Goal: Navigation & Orientation: Find specific page/section

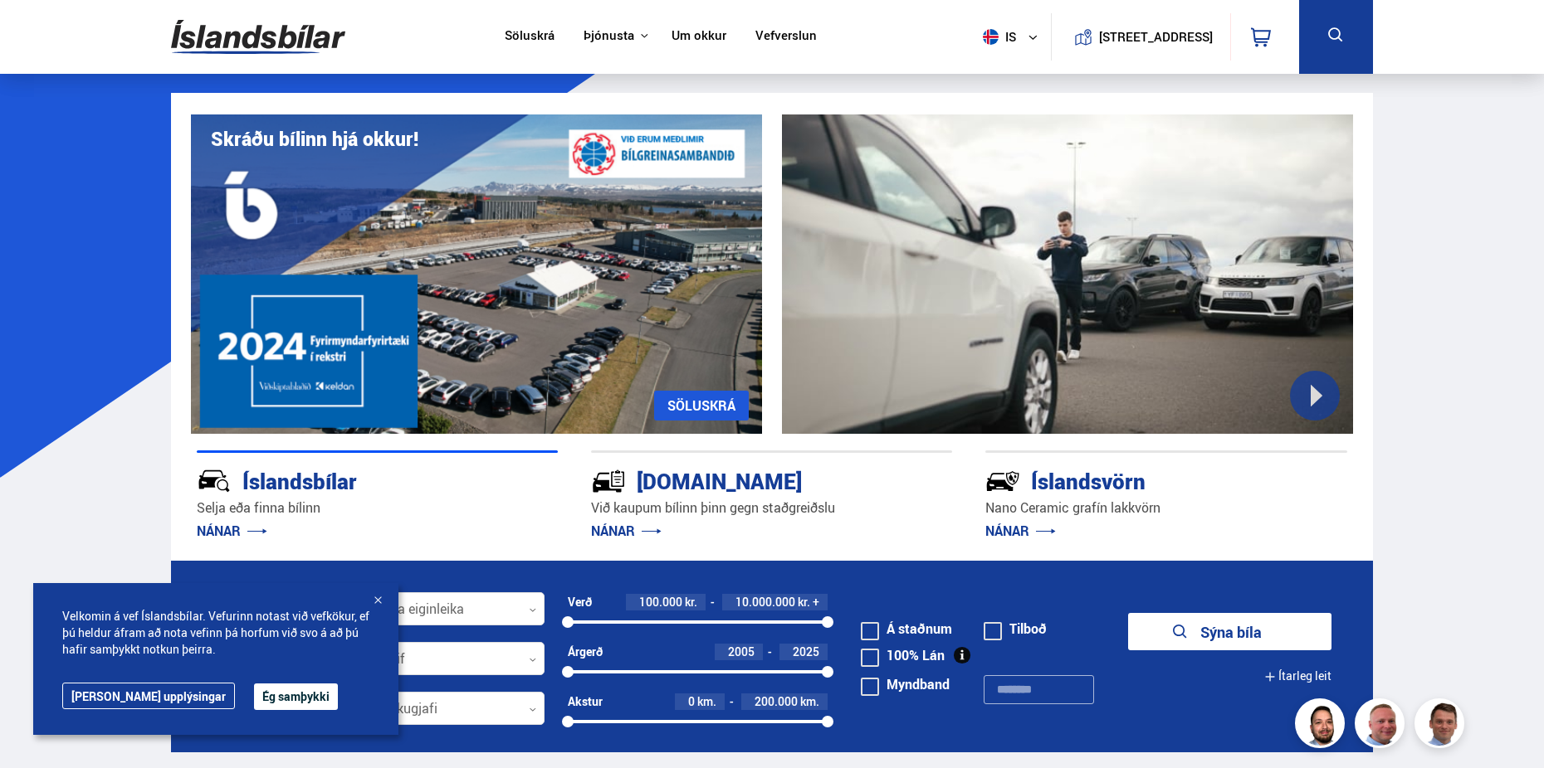
click at [626, 534] on link "NÁNAR" at bounding box center [626, 531] width 71 height 18
click at [626, 533] on link "NÁNAR" at bounding box center [626, 531] width 71 height 18
click at [674, 476] on div "[DOMAIN_NAME]" at bounding box center [742, 480] width 302 height 29
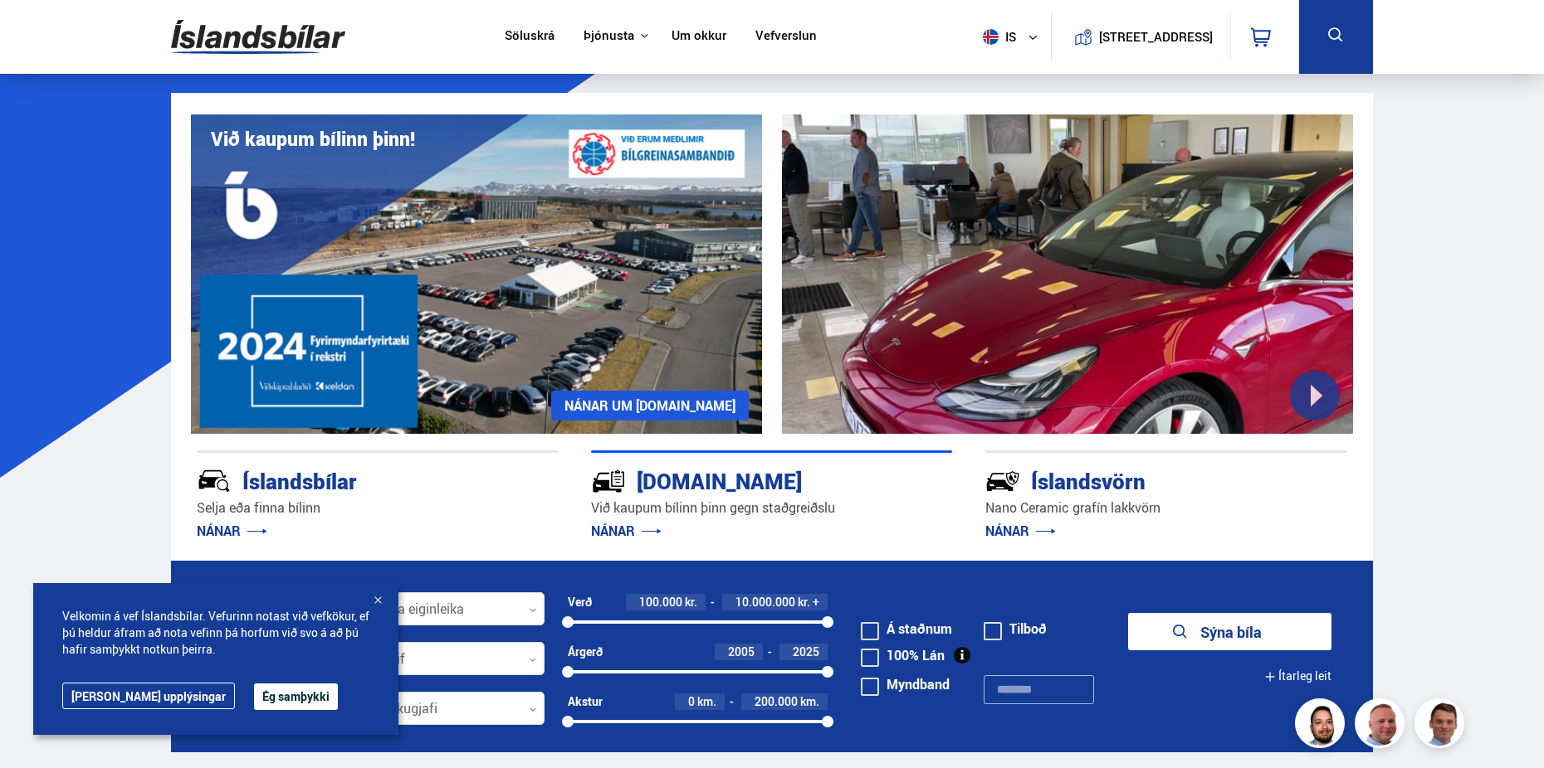
click at [630, 471] on div "[DOMAIN_NAME]" at bounding box center [742, 480] width 302 height 29
click at [1080, 476] on div "Íslandsvörn" at bounding box center [1136, 480] width 302 height 29
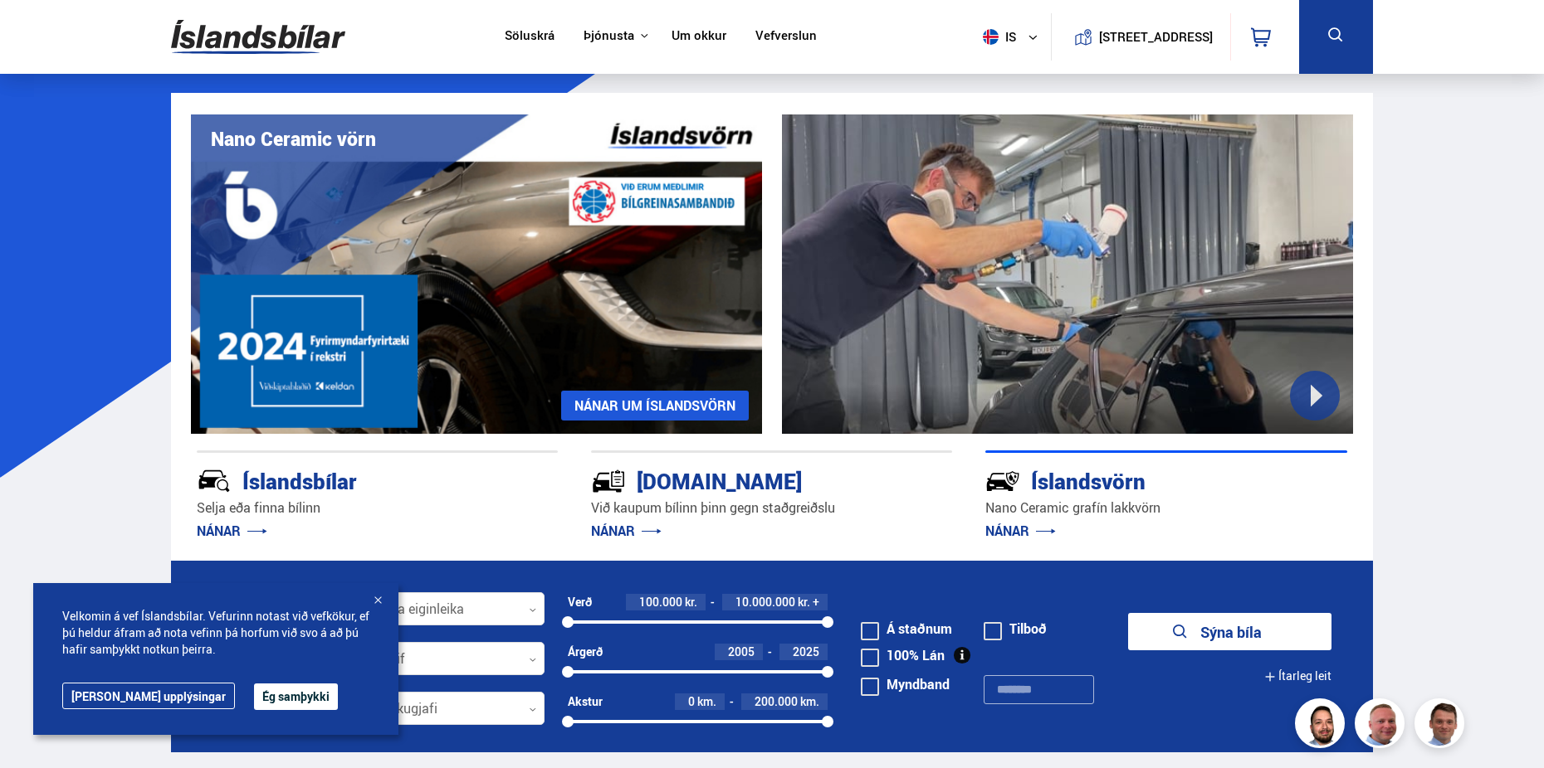
click at [1070, 478] on div "Íslandsvörn" at bounding box center [1136, 480] width 302 height 29
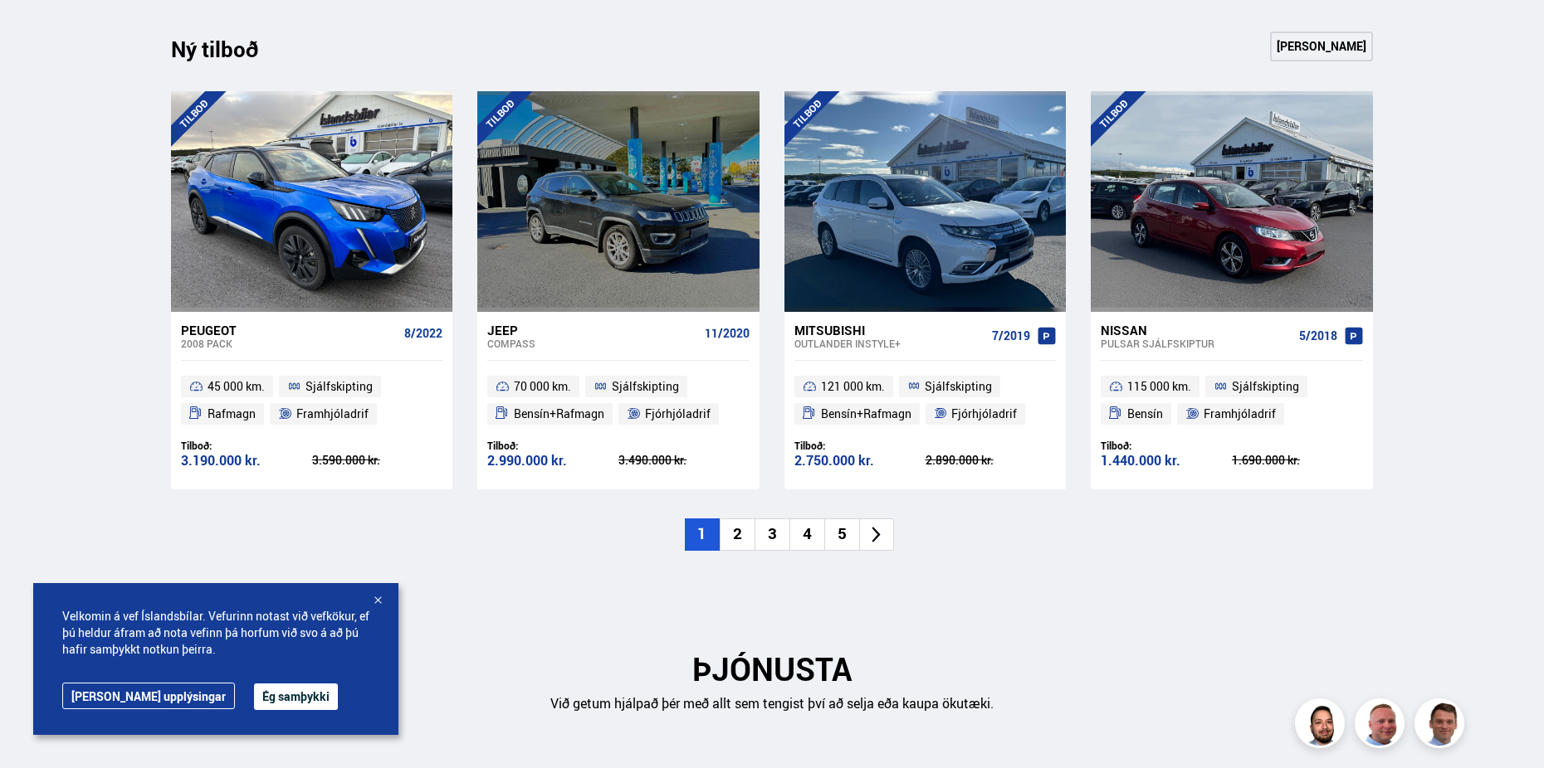
scroll to position [1743, 0]
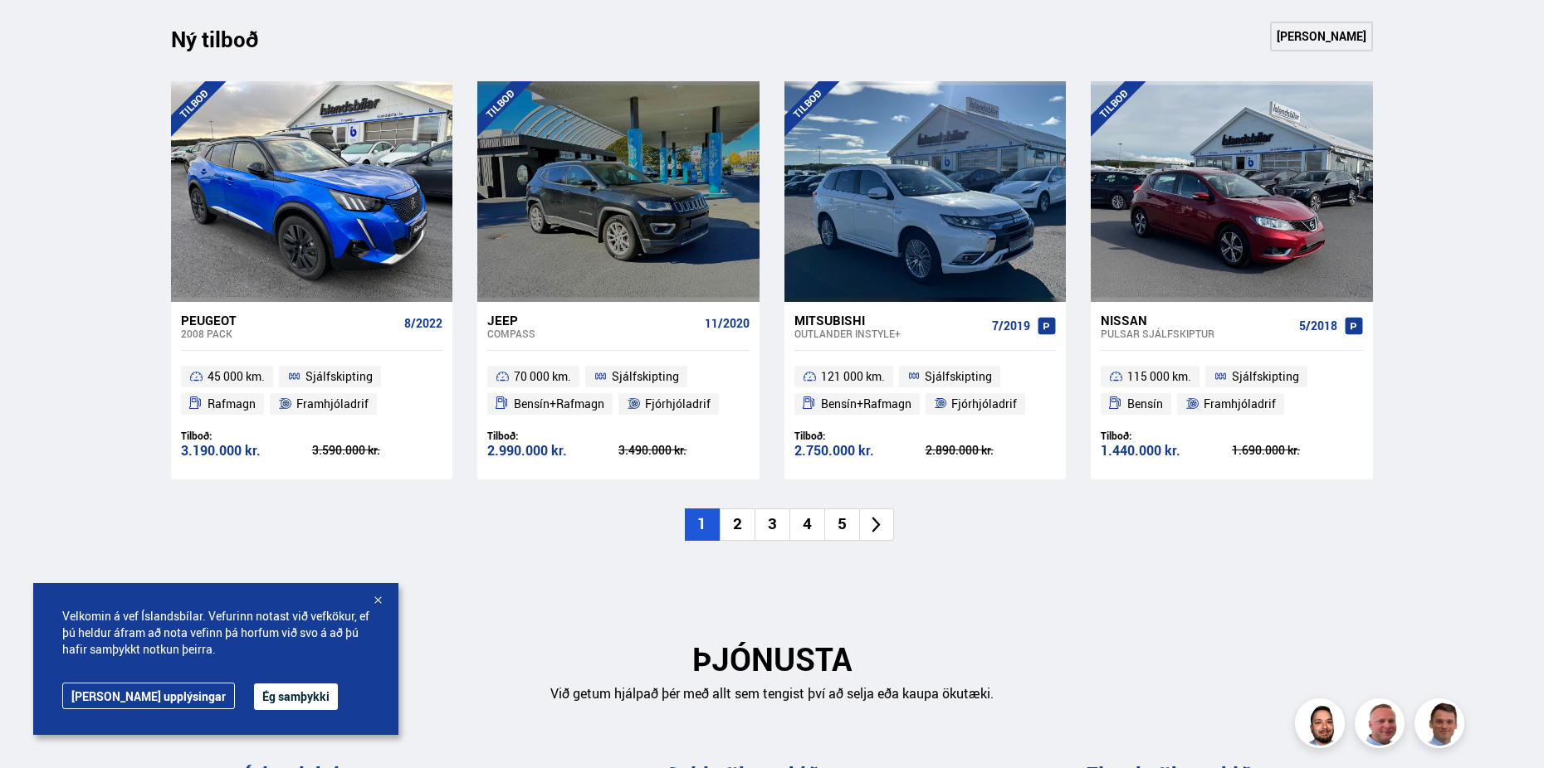
click at [734, 524] on li "2" at bounding box center [736, 525] width 35 height 32
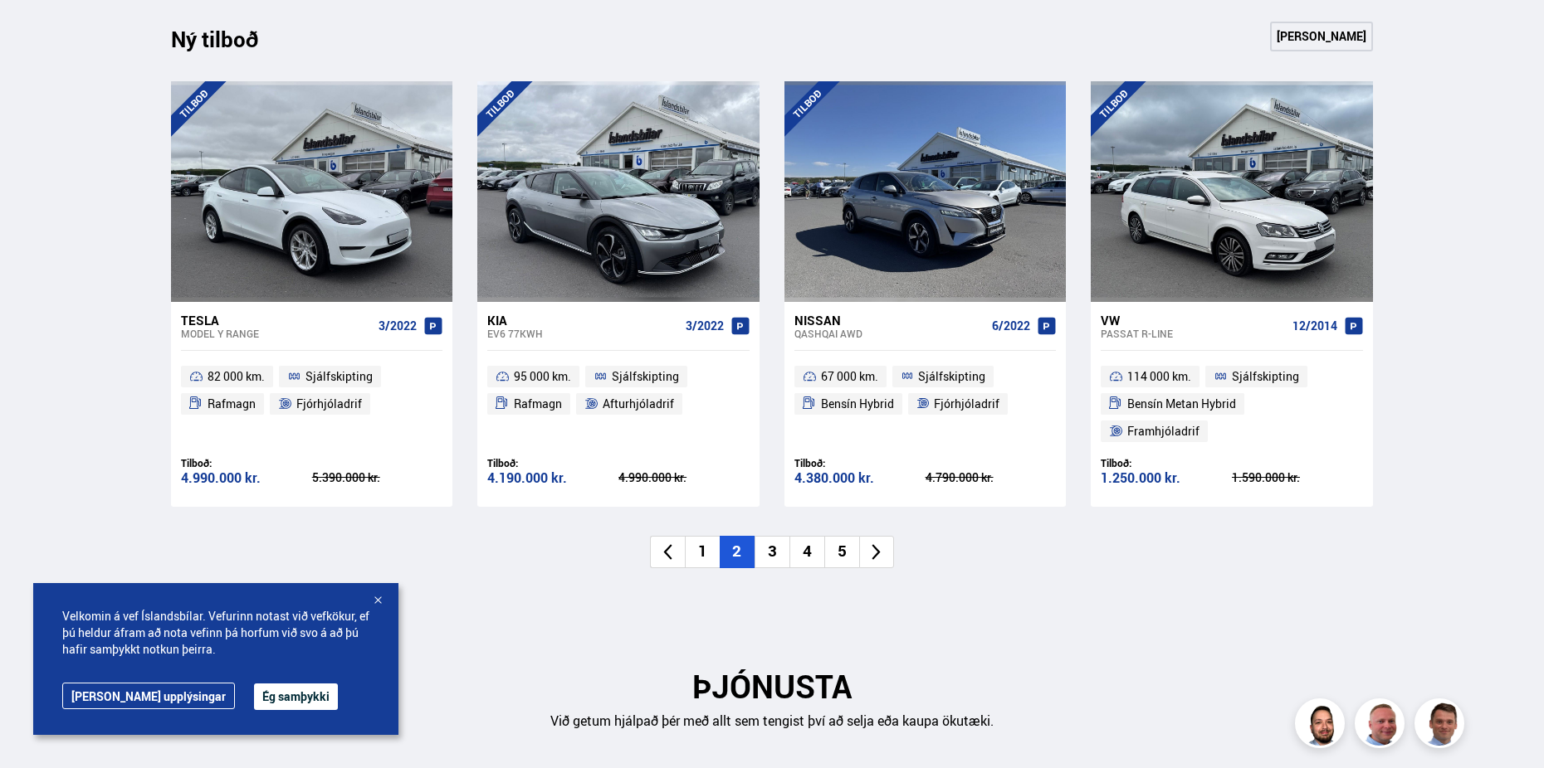
click at [771, 536] on li "3" at bounding box center [771, 552] width 35 height 32
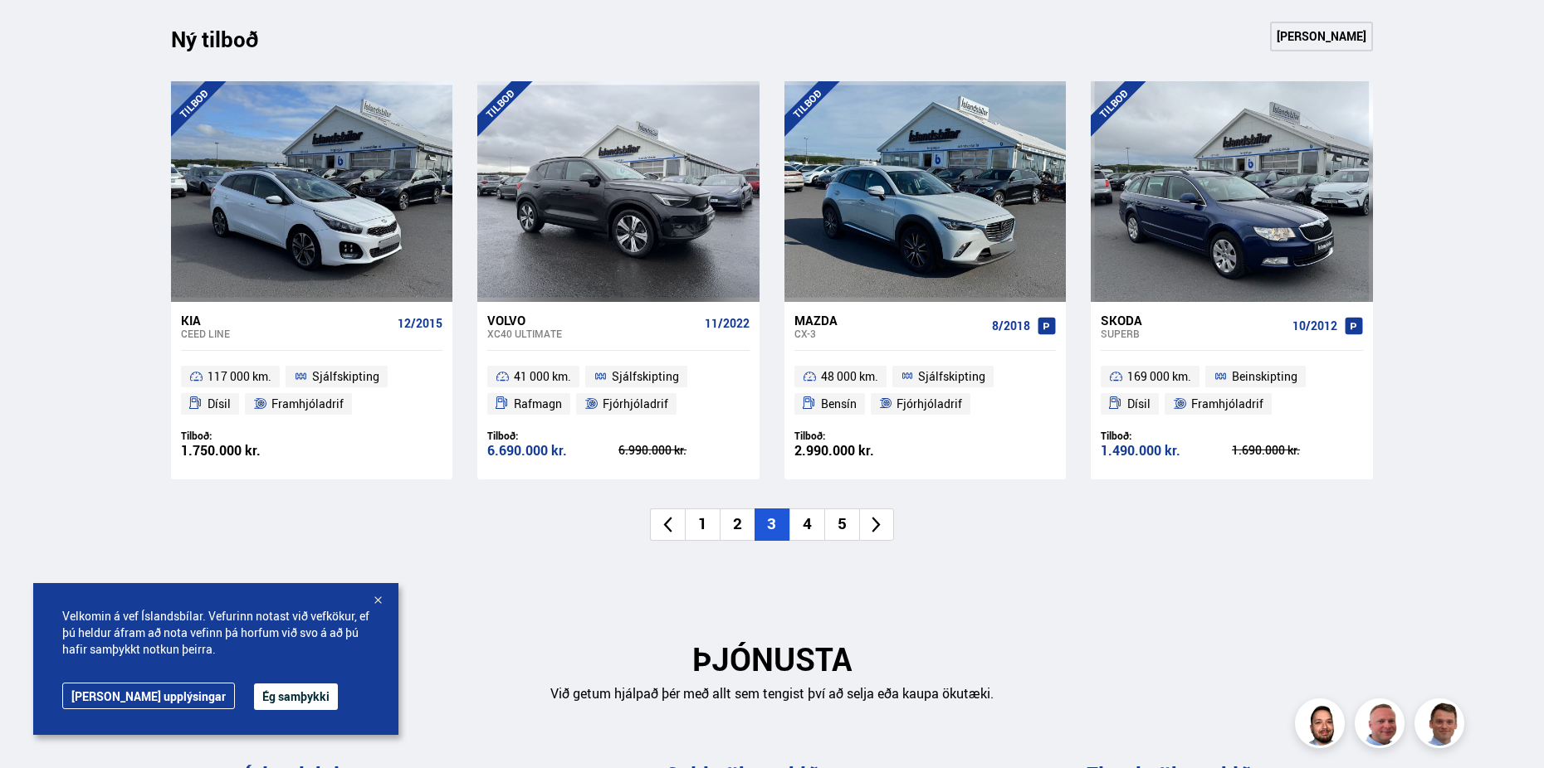
click at [806, 524] on li "4" at bounding box center [806, 525] width 35 height 32
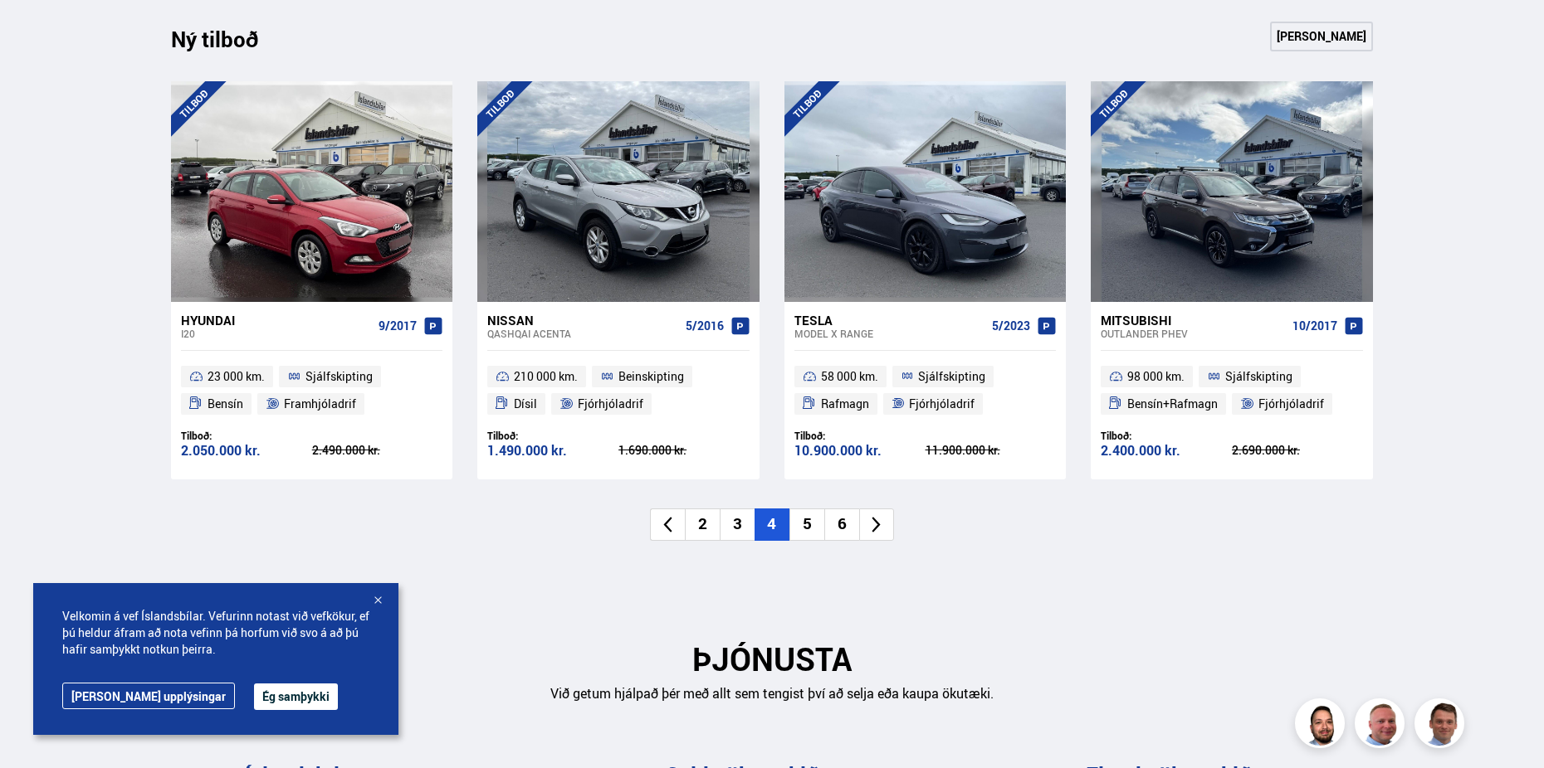
click at [804, 524] on li "5" at bounding box center [806, 525] width 35 height 32
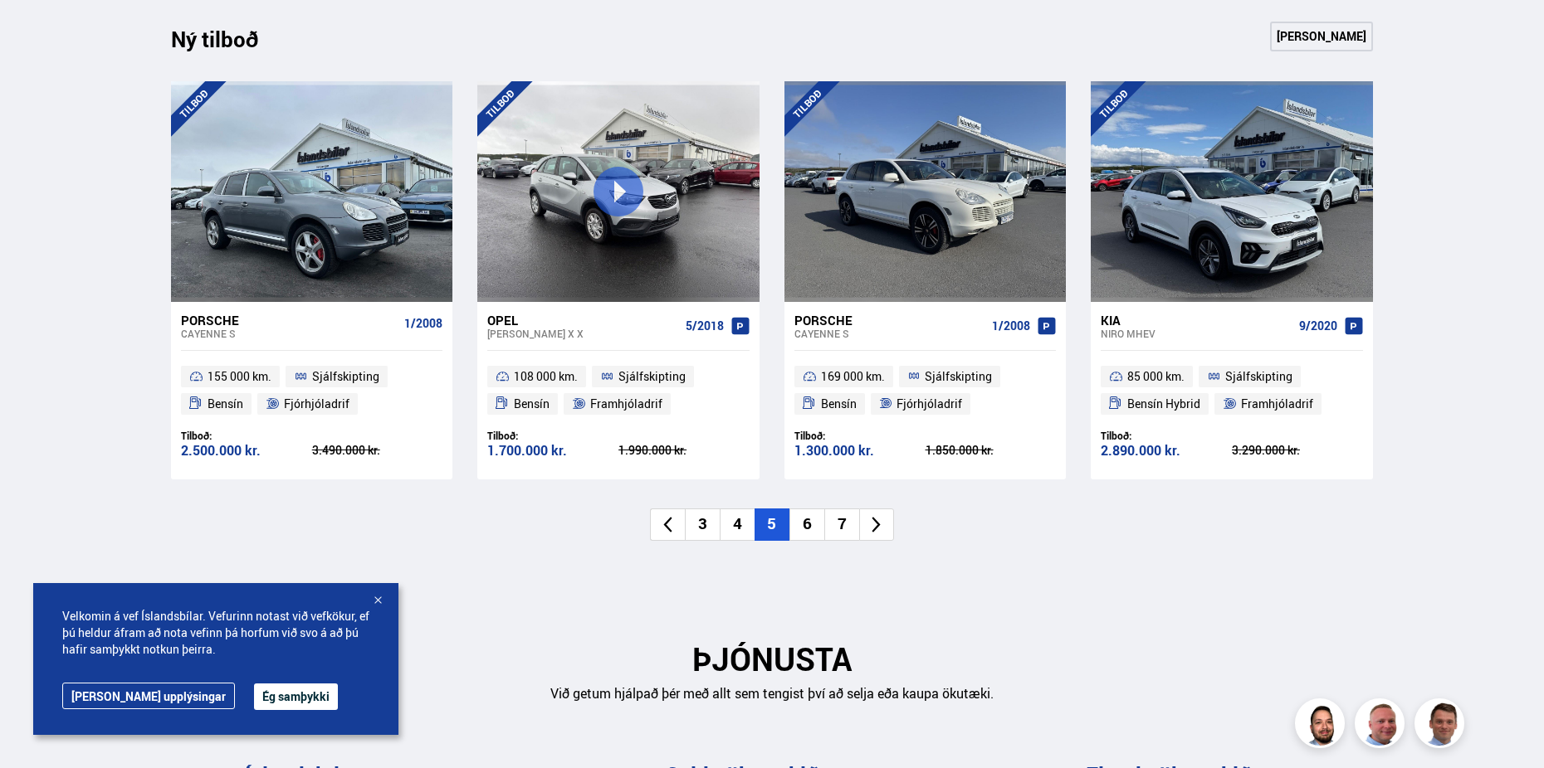
click at [806, 524] on li "6" at bounding box center [806, 525] width 35 height 32
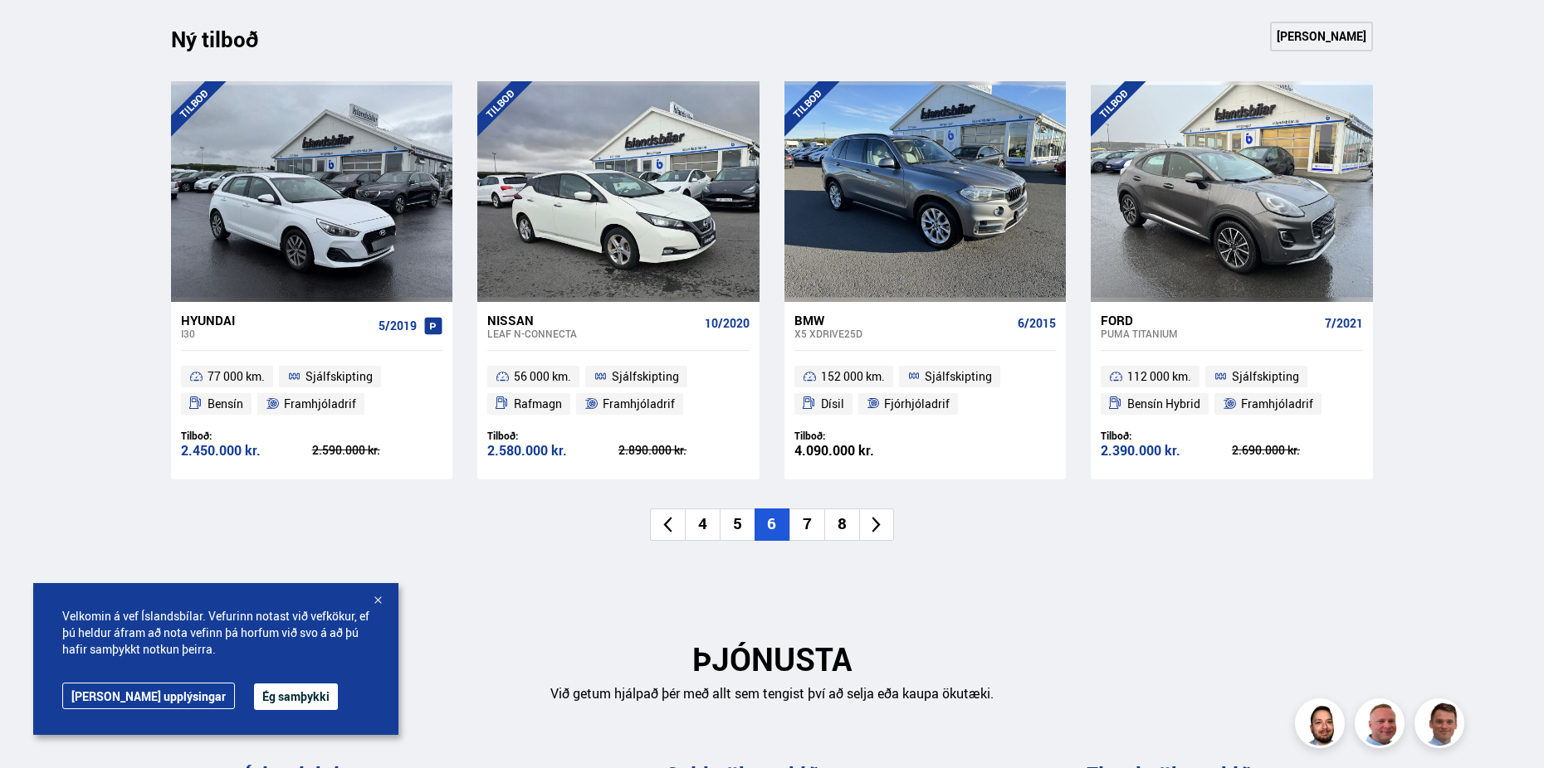
click at [814, 524] on li "7" at bounding box center [806, 525] width 35 height 32
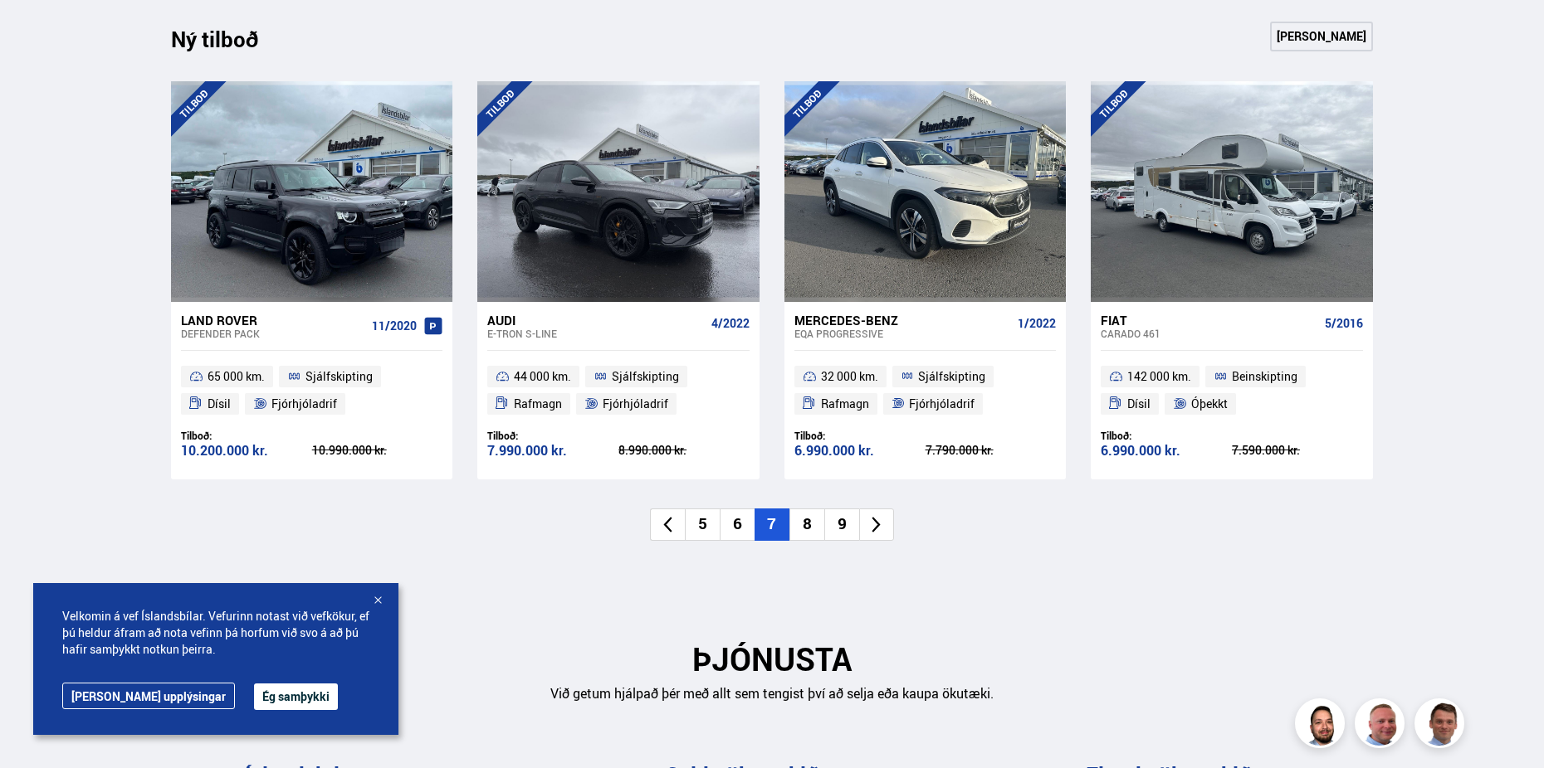
click at [814, 524] on li "8" at bounding box center [806, 525] width 35 height 32
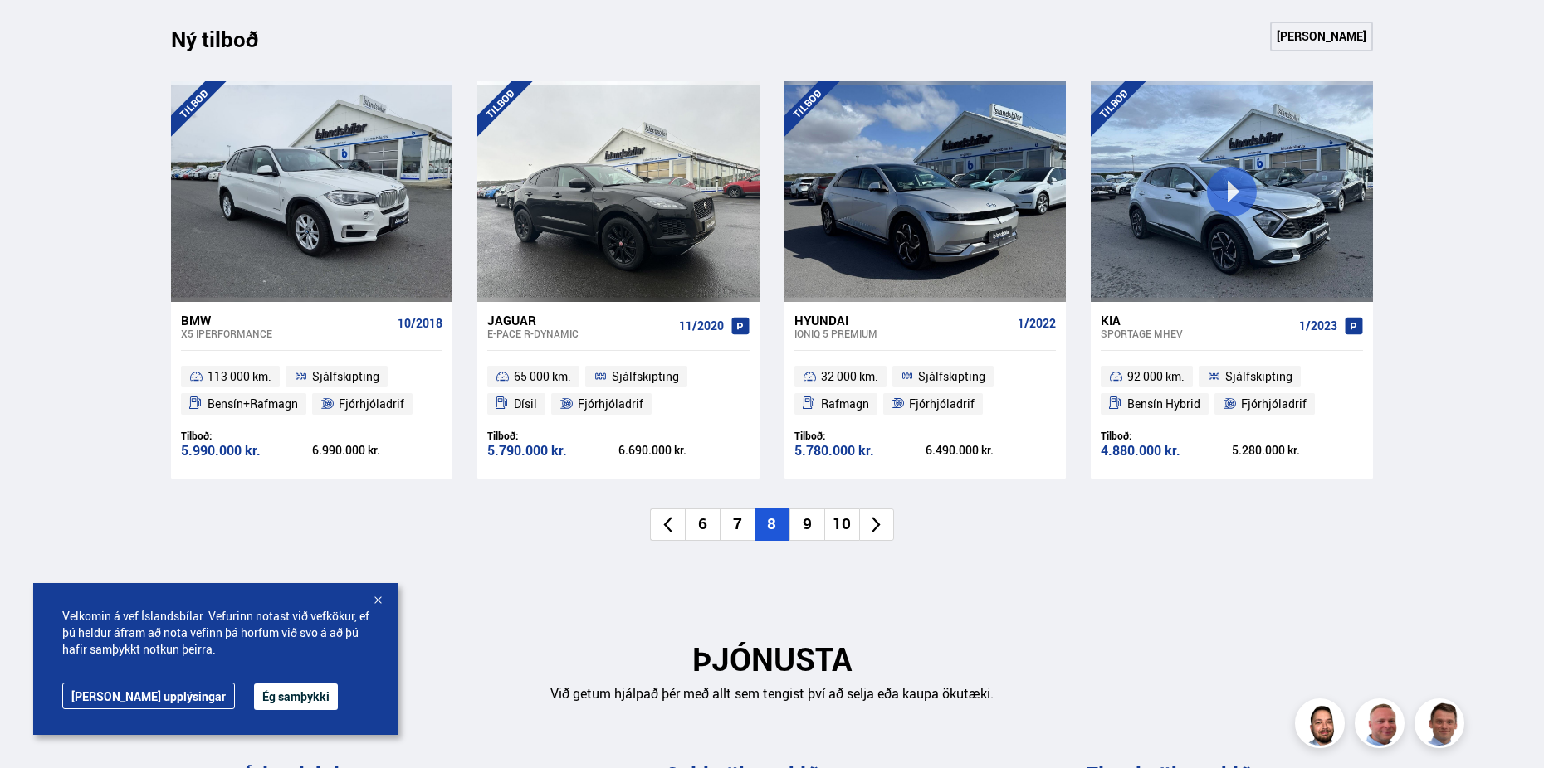
click at [872, 524] on icon at bounding box center [875, 524] width 19 height 19
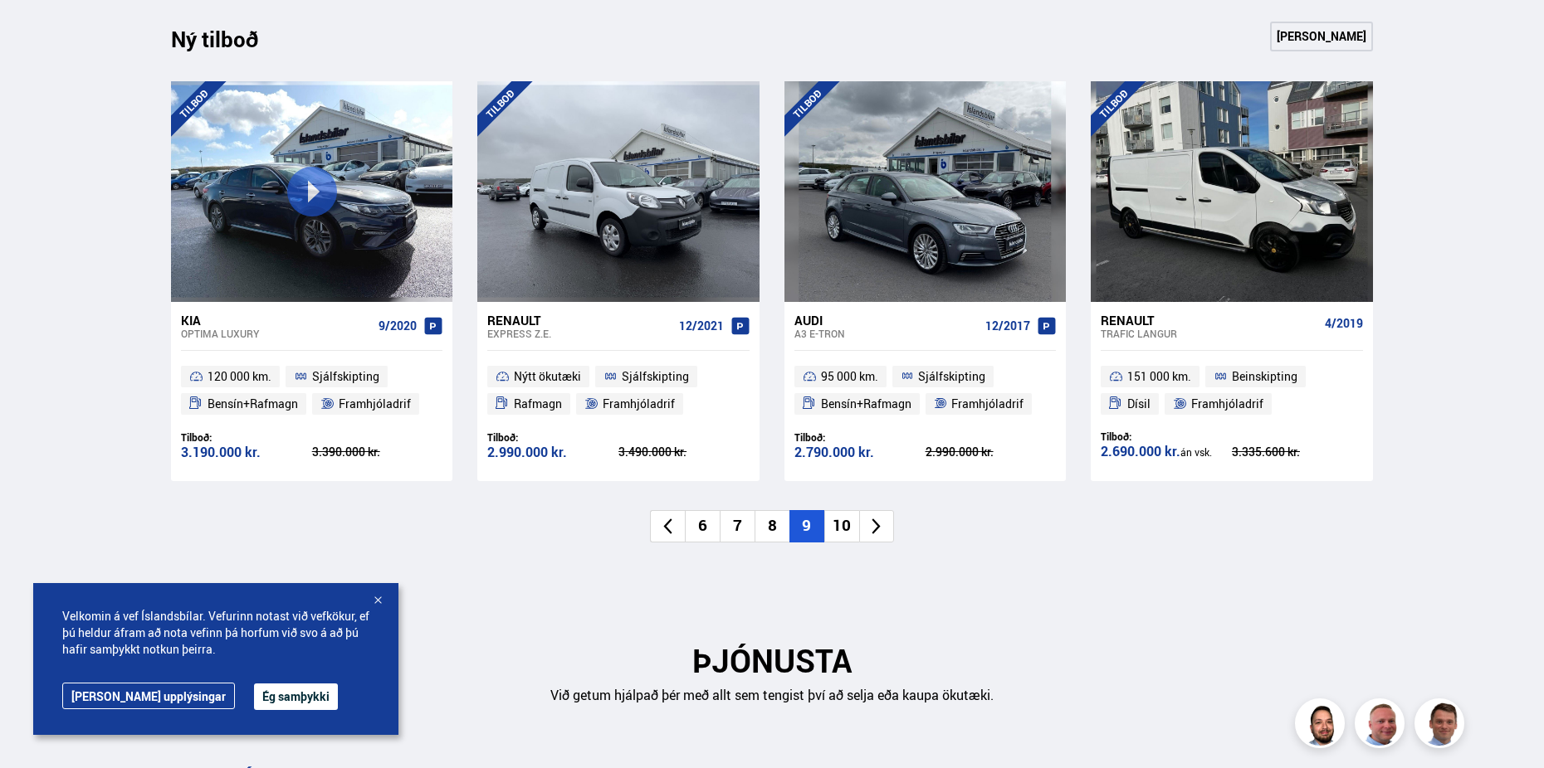
click at [872, 524] on icon at bounding box center [875, 526] width 19 height 19
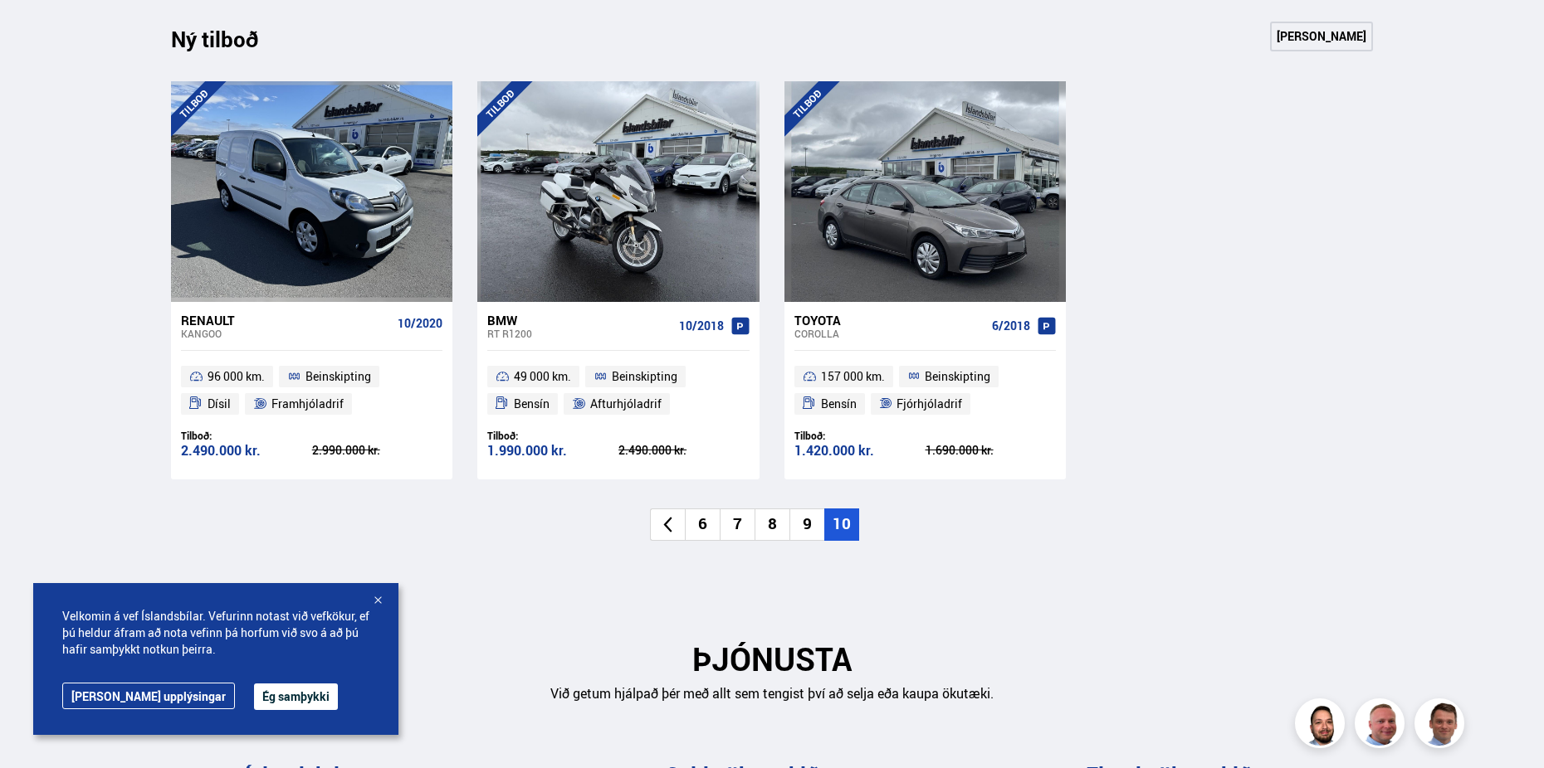
click at [663, 526] on icon at bounding box center [667, 524] width 19 height 19
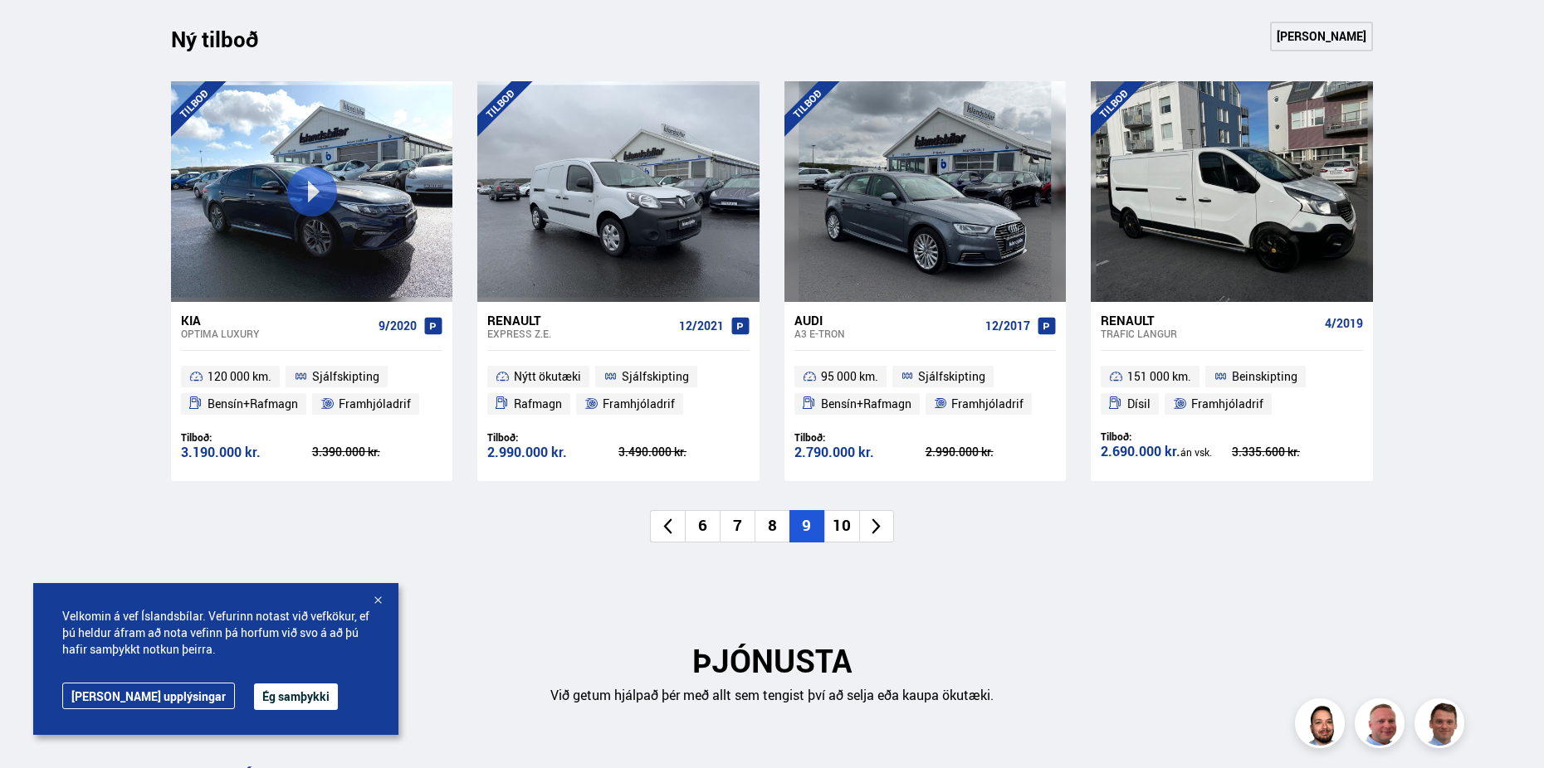
click at [663, 526] on icon at bounding box center [667, 526] width 19 height 19
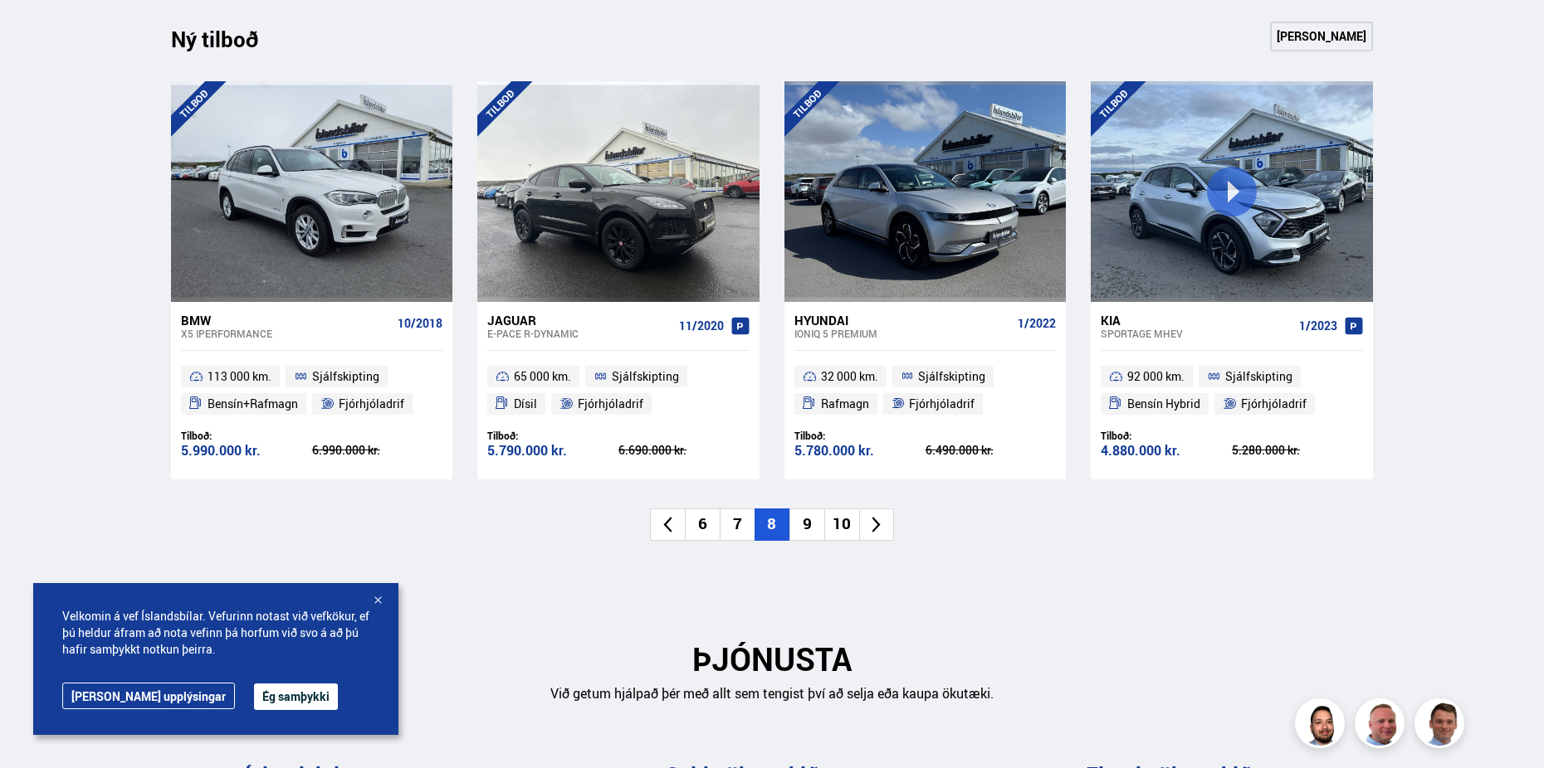
click at [663, 526] on icon at bounding box center [667, 524] width 19 height 19
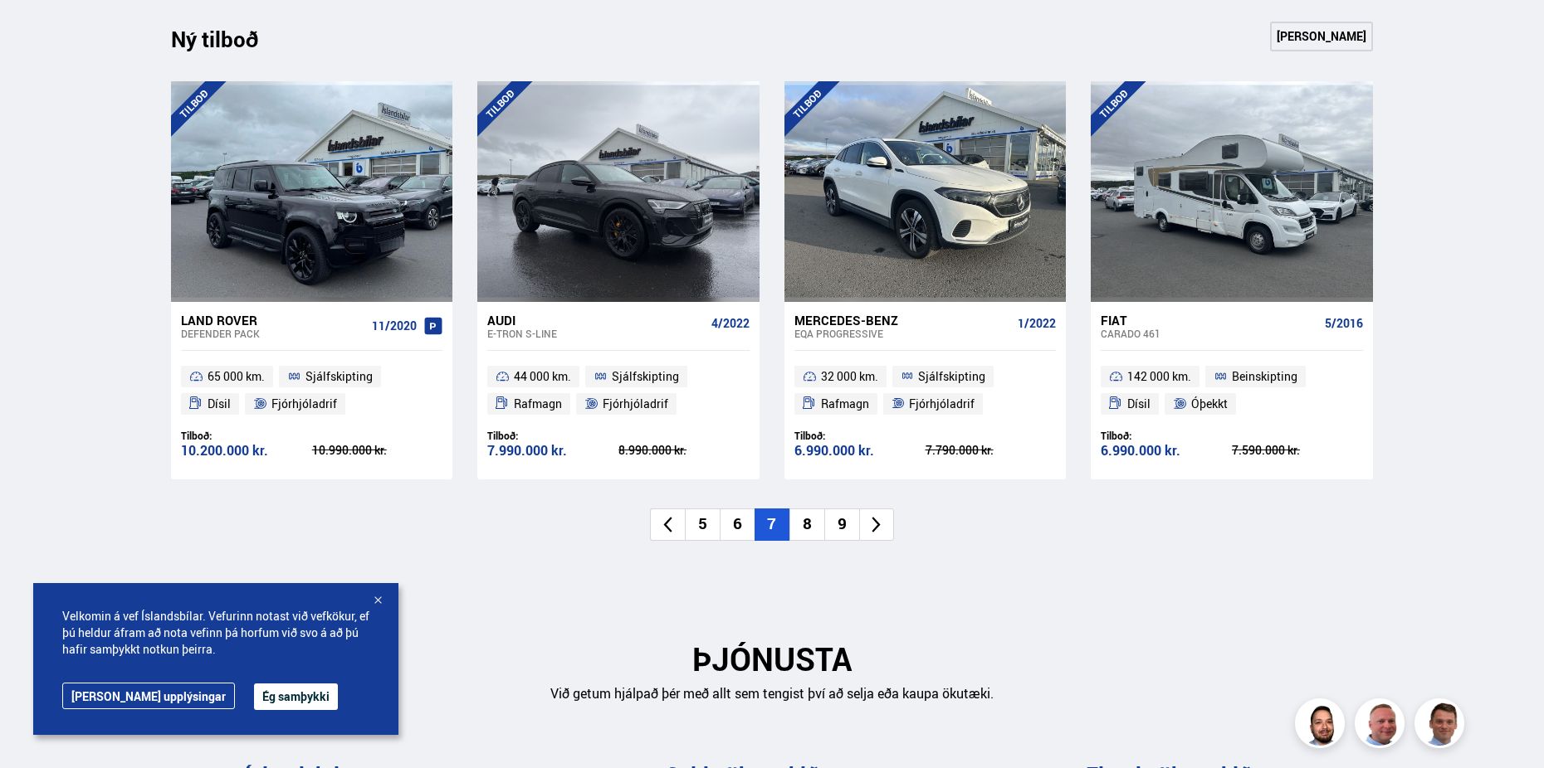
click at [661, 530] on icon at bounding box center [667, 524] width 19 height 19
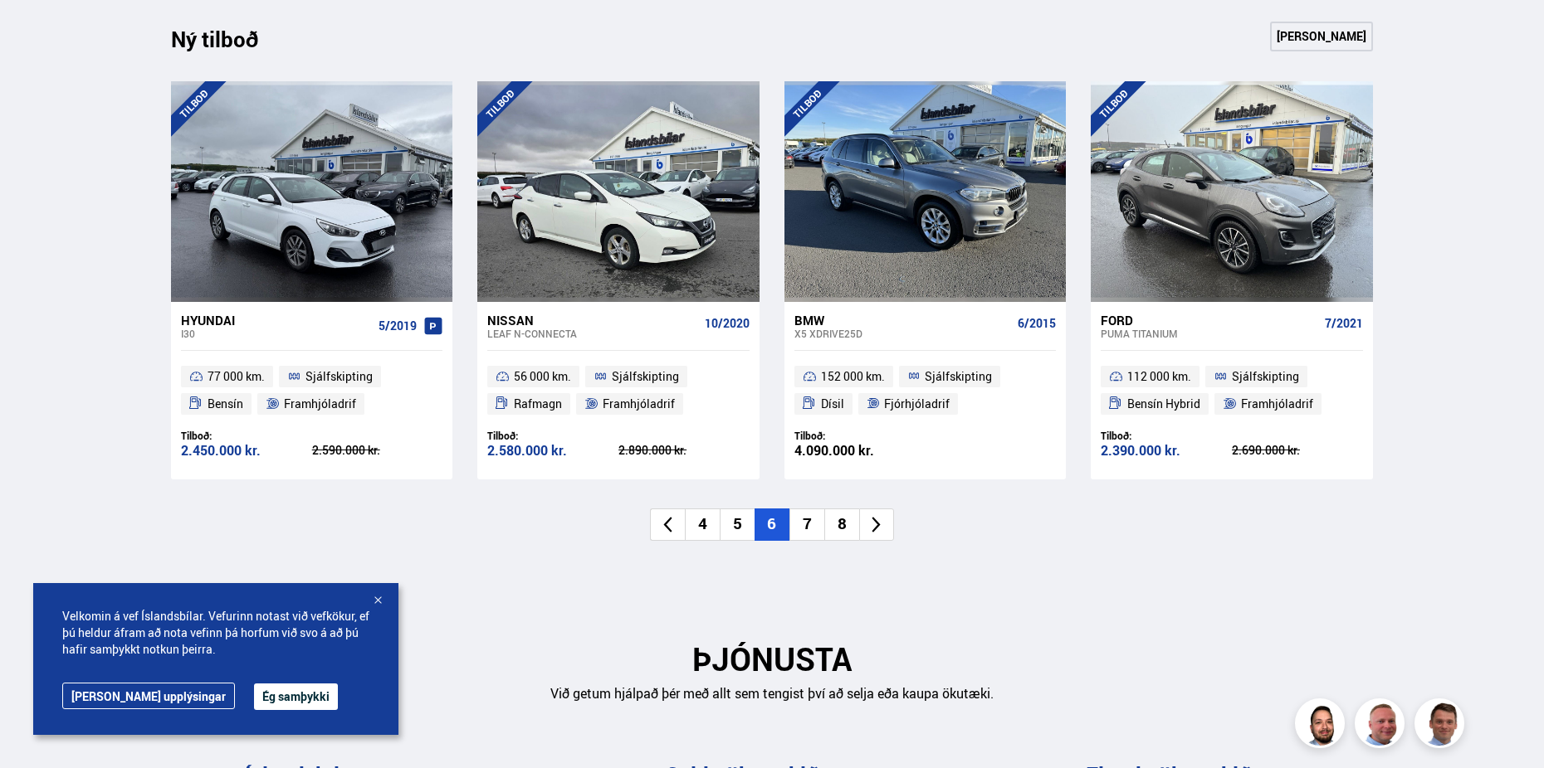
click at [661, 532] on icon at bounding box center [667, 524] width 19 height 19
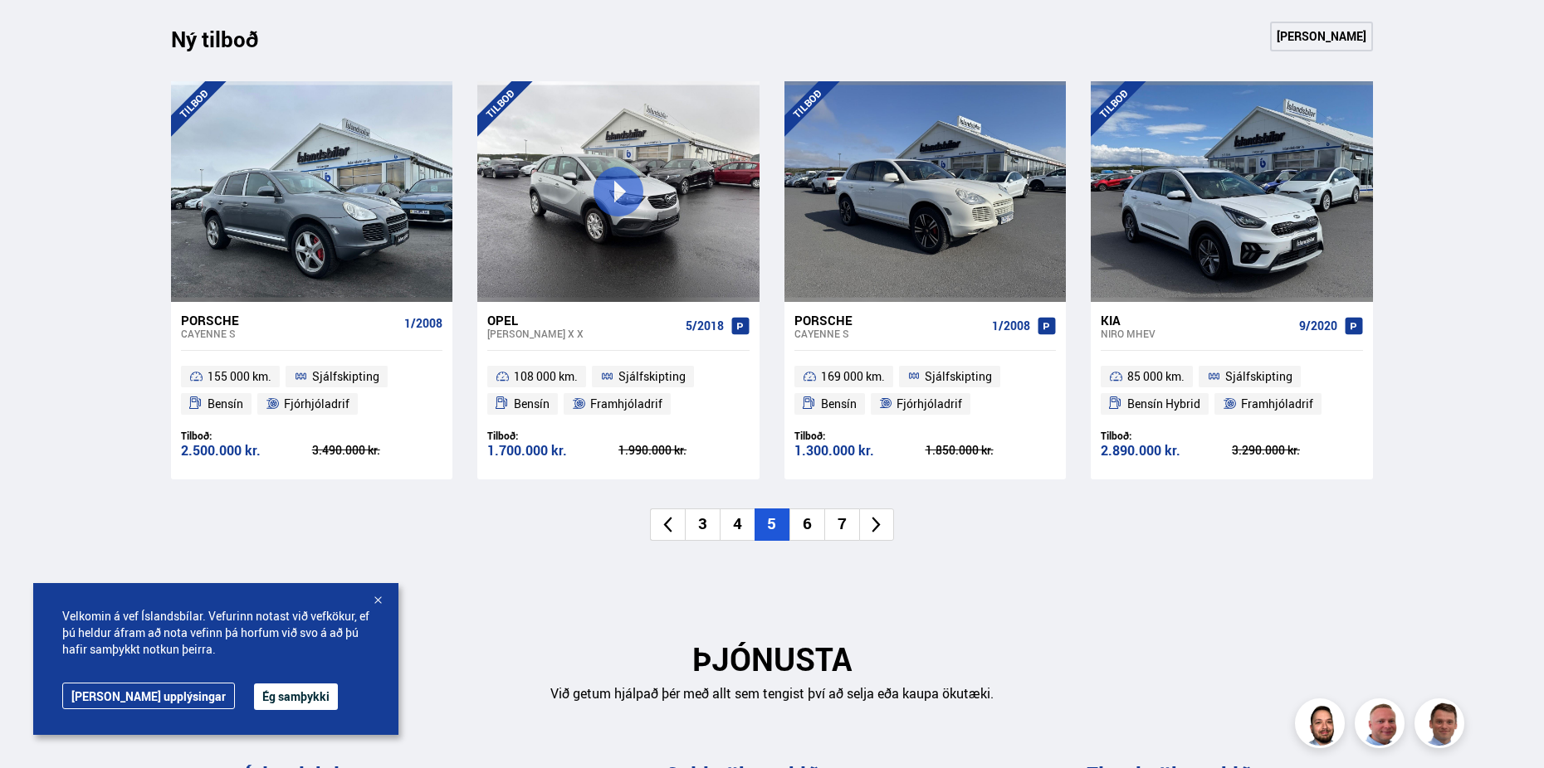
click at [661, 532] on icon at bounding box center [667, 524] width 19 height 19
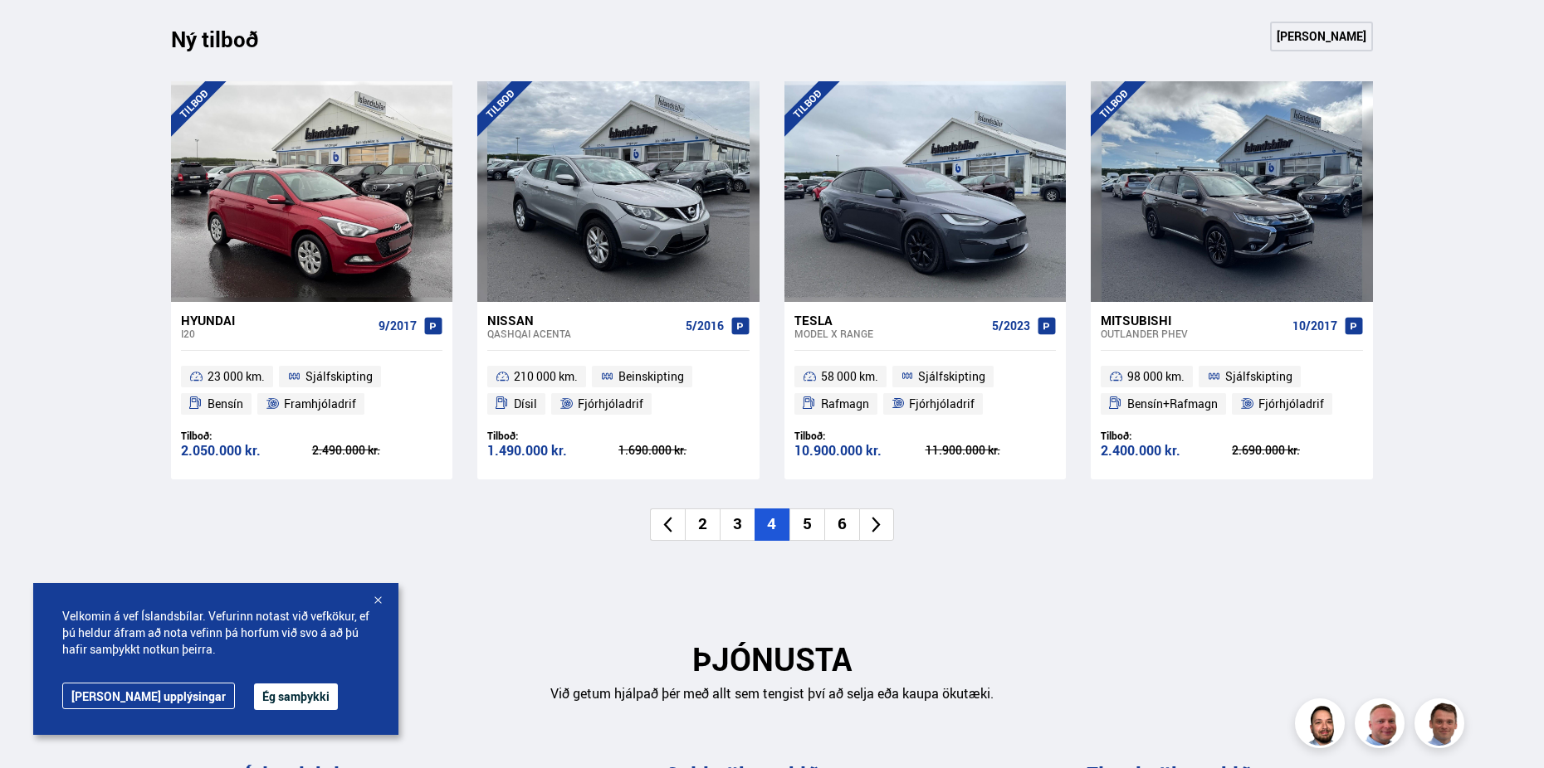
click at [661, 533] on icon at bounding box center [667, 524] width 19 height 19
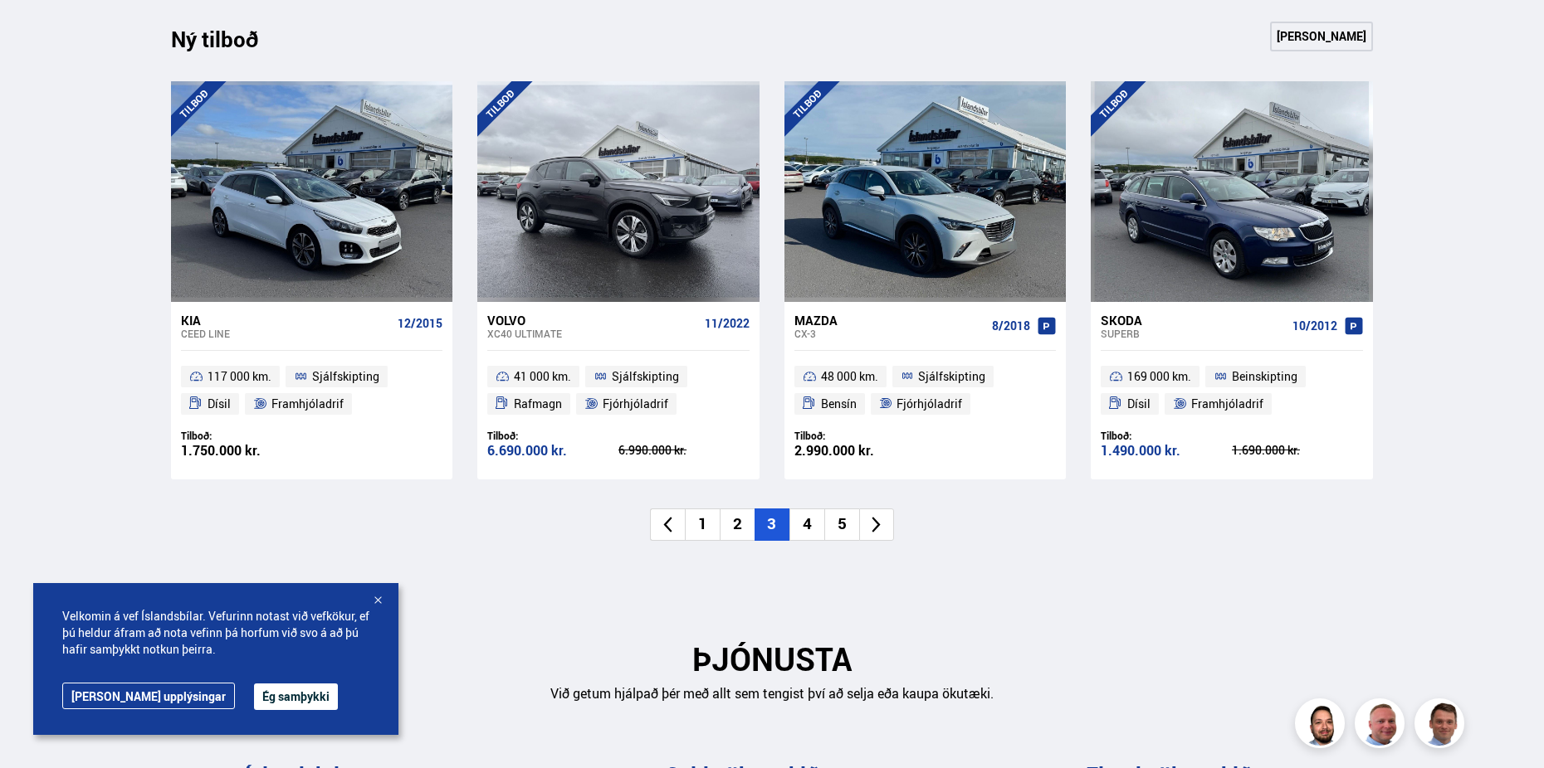
click at [663, 533] on icon at bounding box center [667, 524] width 19 height 19
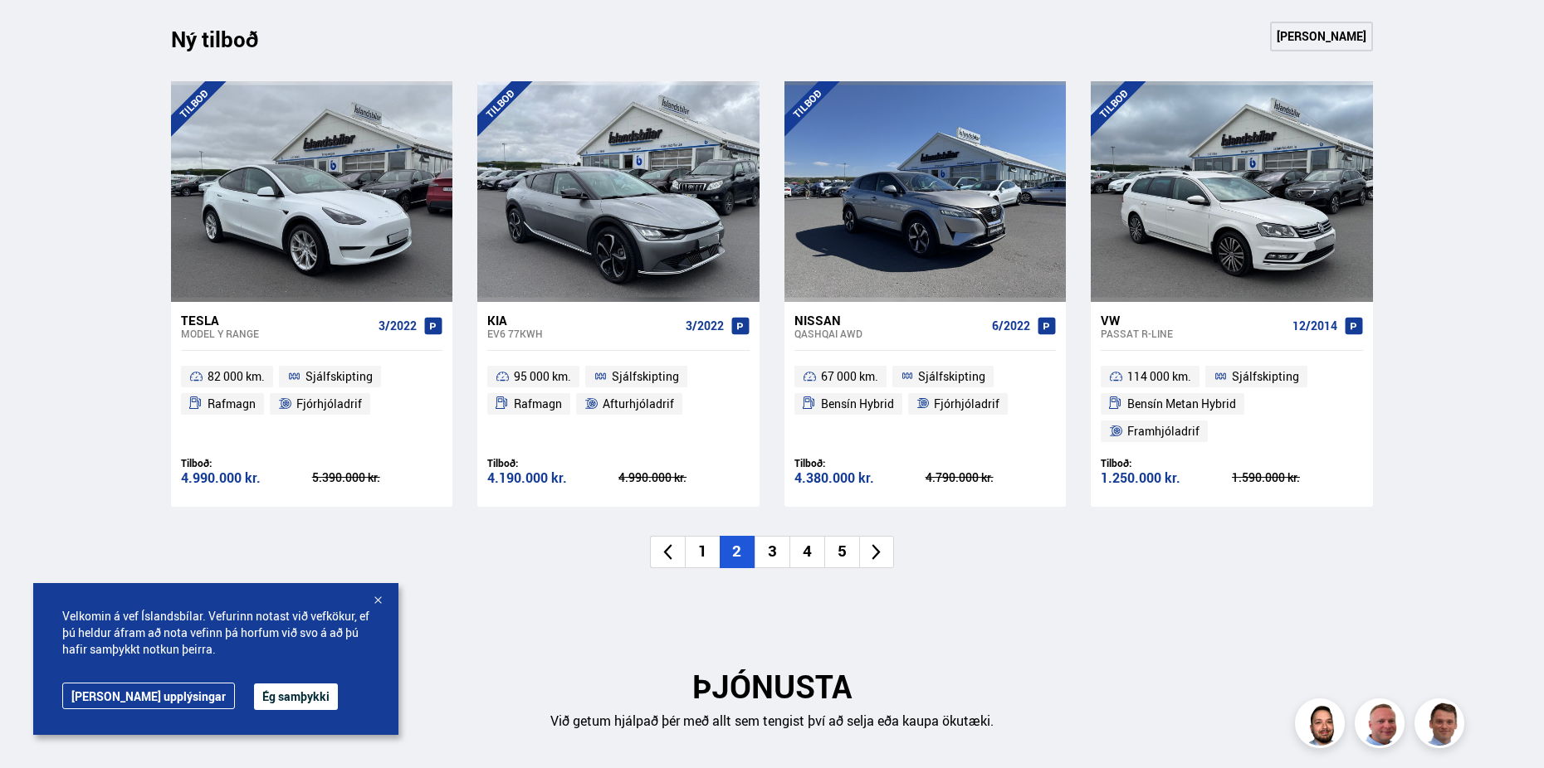
click at [663, 543] on icon at bounding box center [667, 552] width 19 height 19
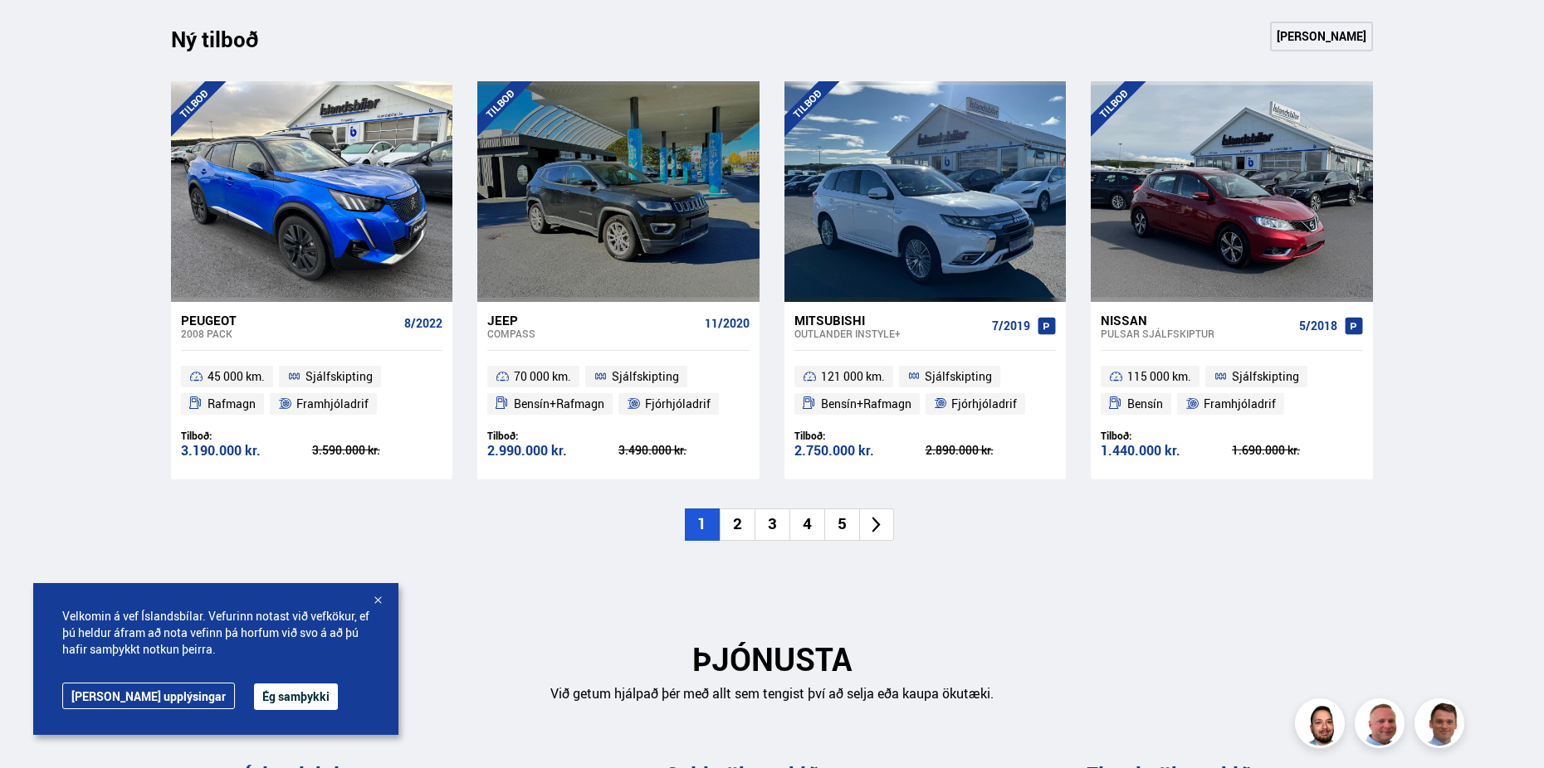
click at [663, 533] on icon at bounding box center [667, 524] width 19 height 19
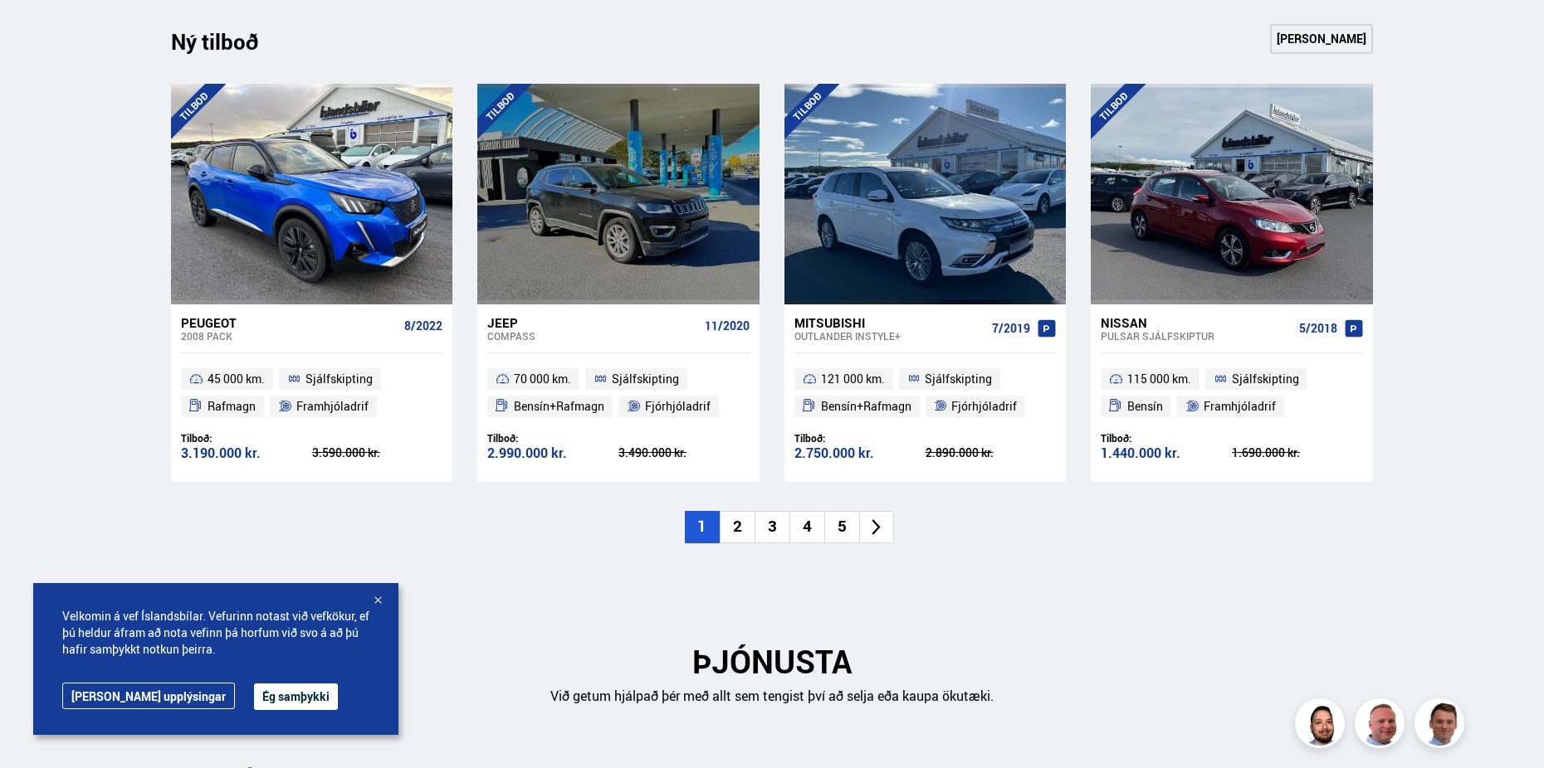
scroll to position [1826, 0]
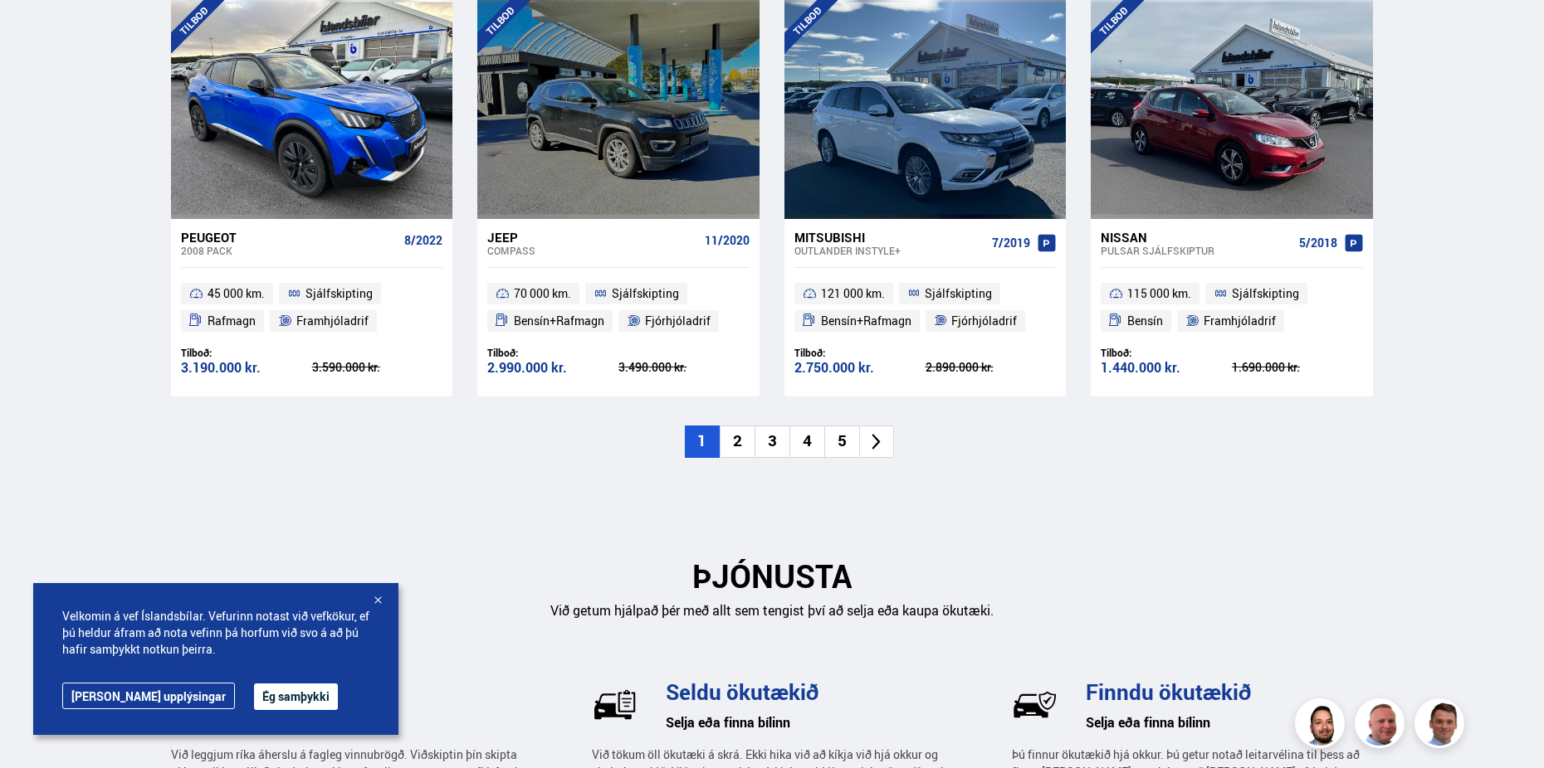
click at [867, 441] on icon at bounding box center [875, 441] width 19 height 19
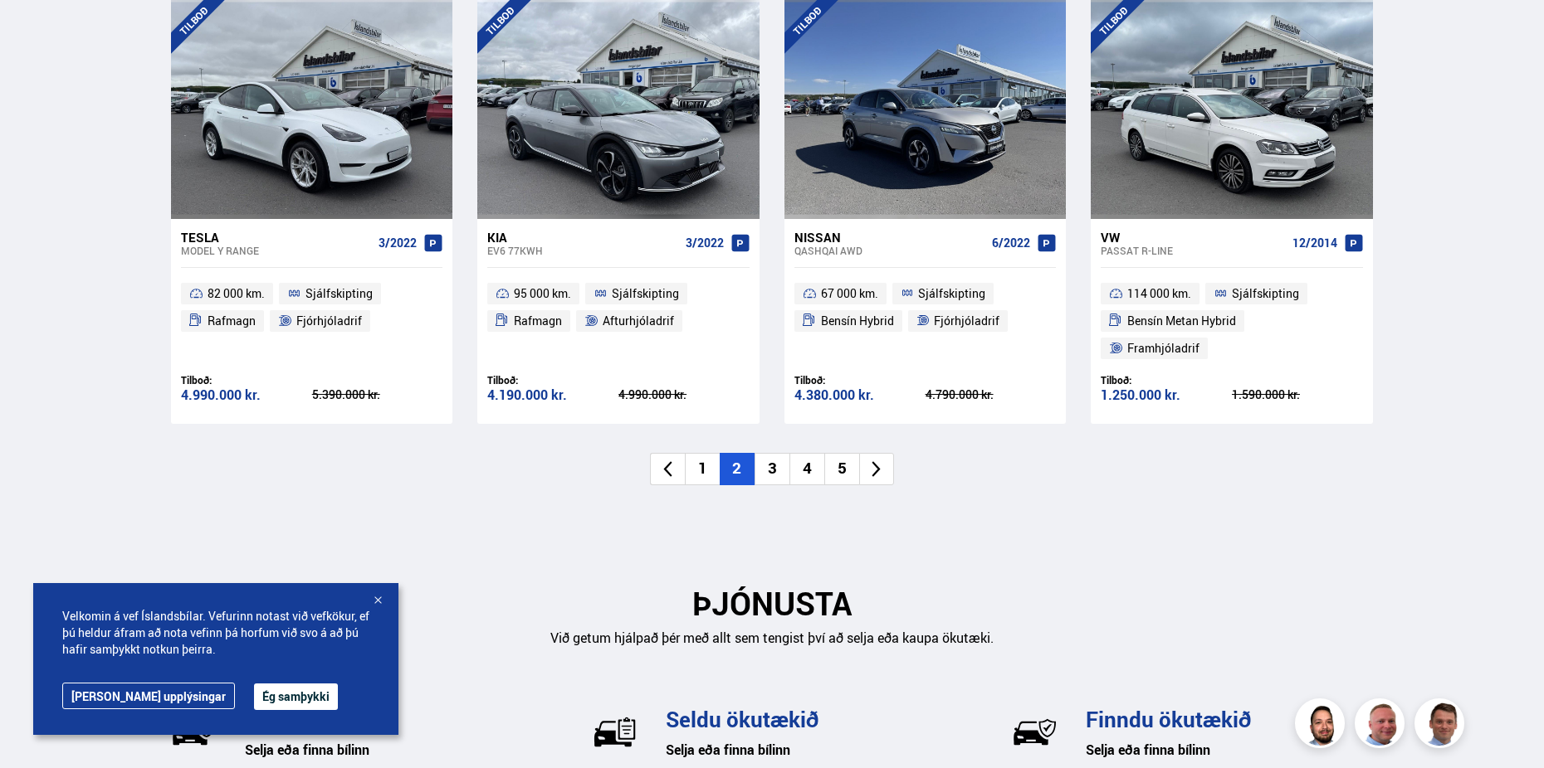
click at [876, 460] on icon at bounding box center [875, 469] width 19 height 19
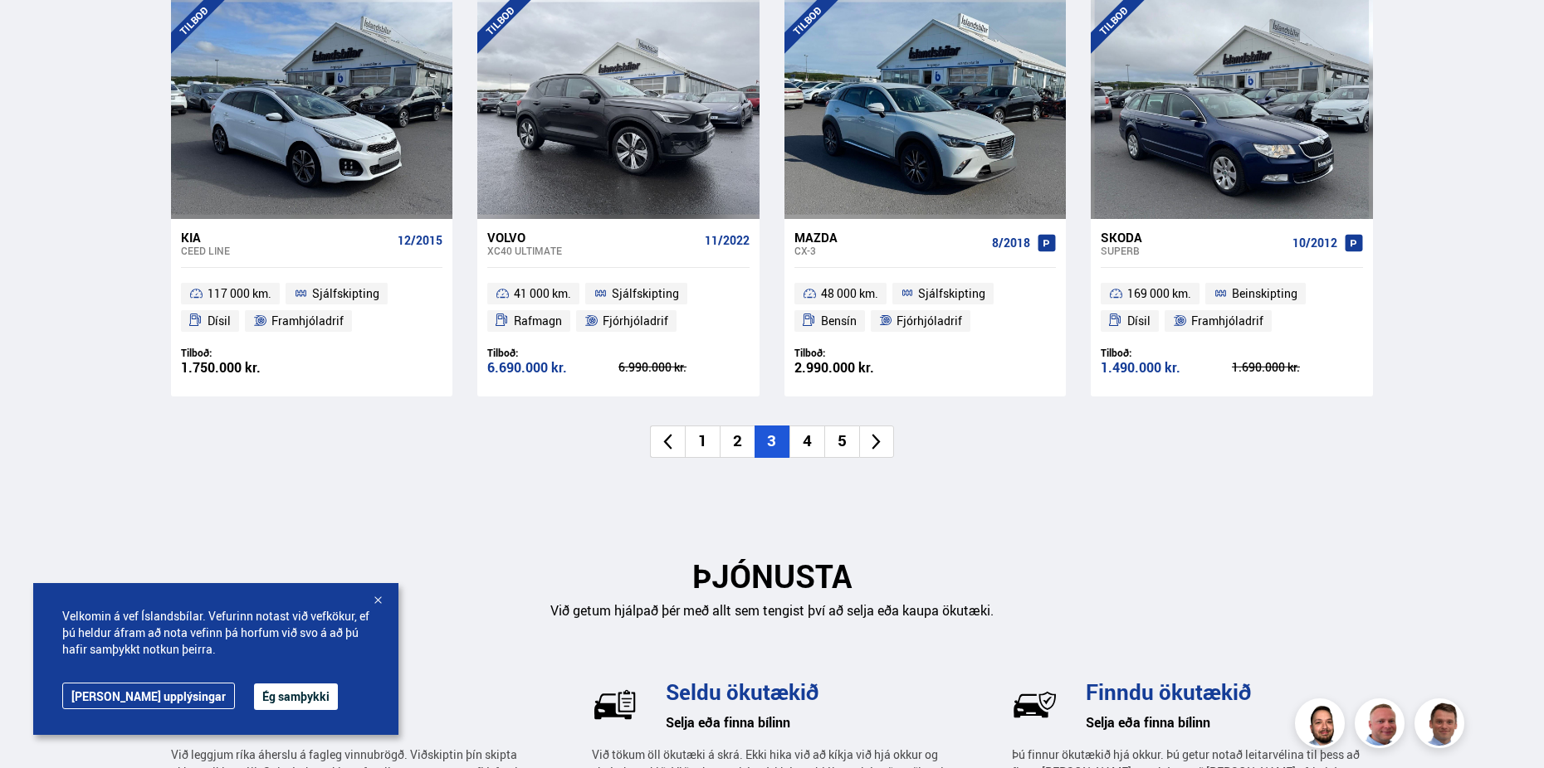
click at [870, 443] on icon at bounding box center [875, 441] width 19 height 19
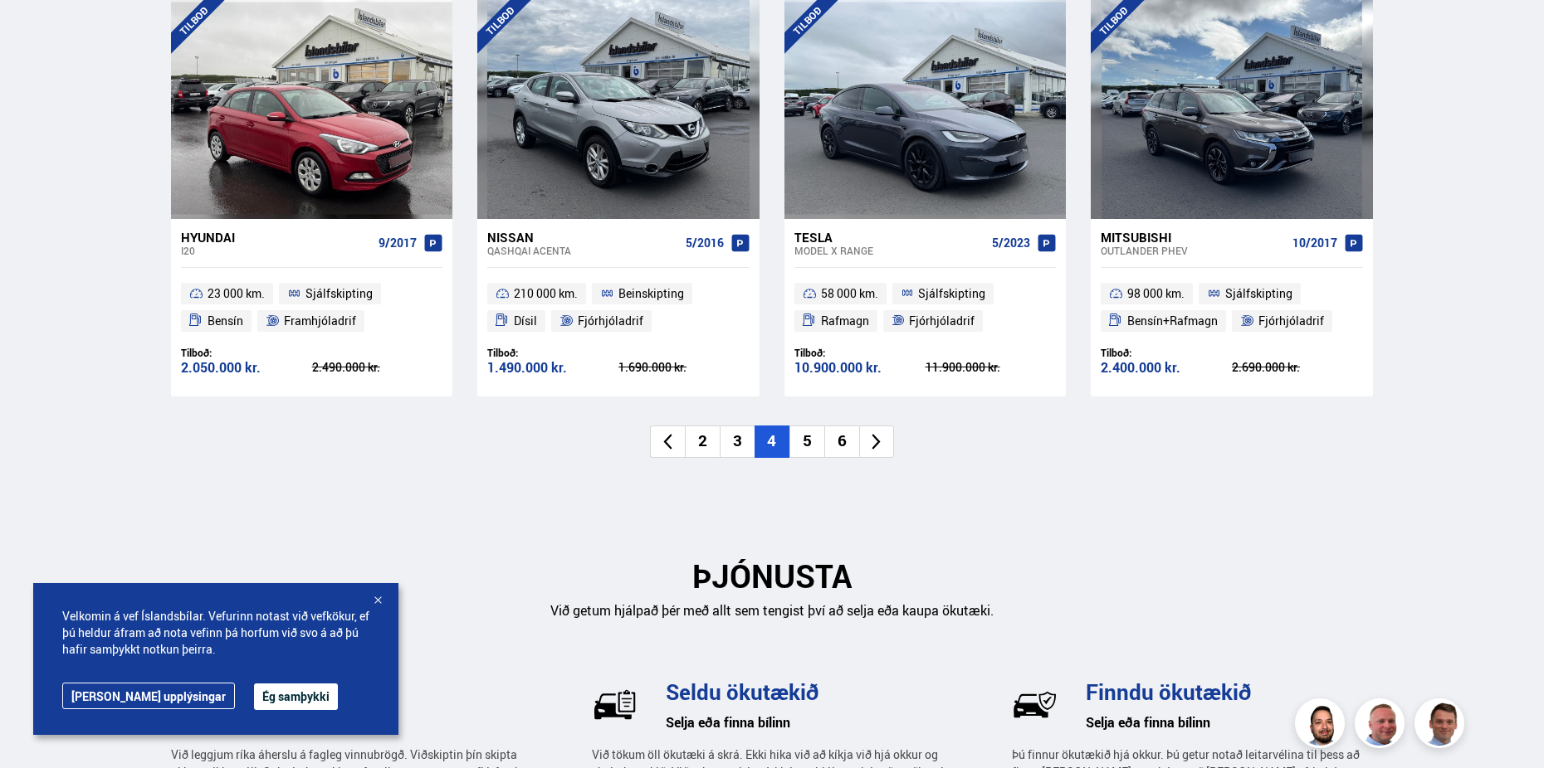
click at [856, 445] on li "6" at bounding box center [841, 442] width 35 height 32
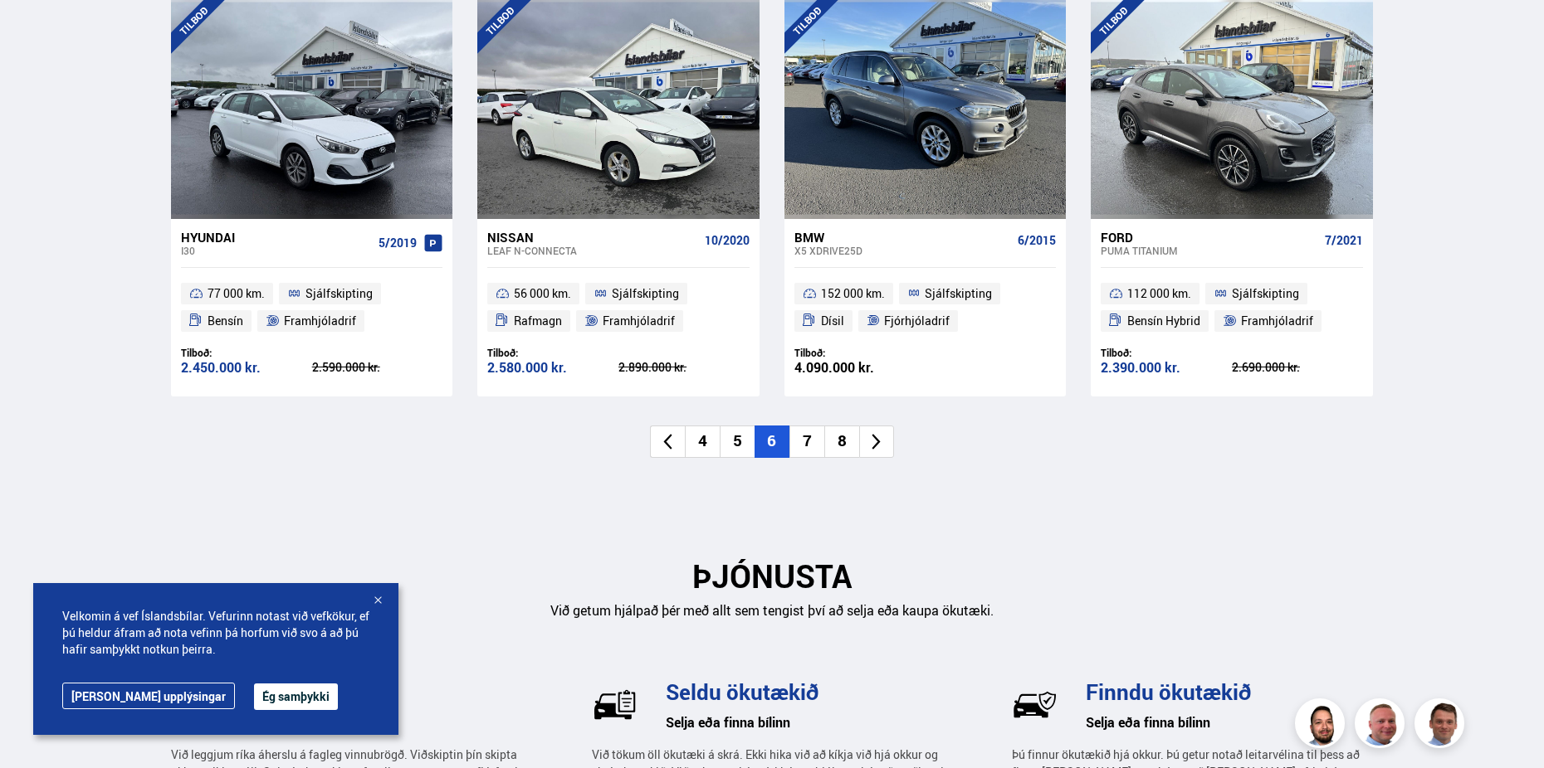
click at [882, 443] on icon at bounding box center [875, 441] width 19 height 19
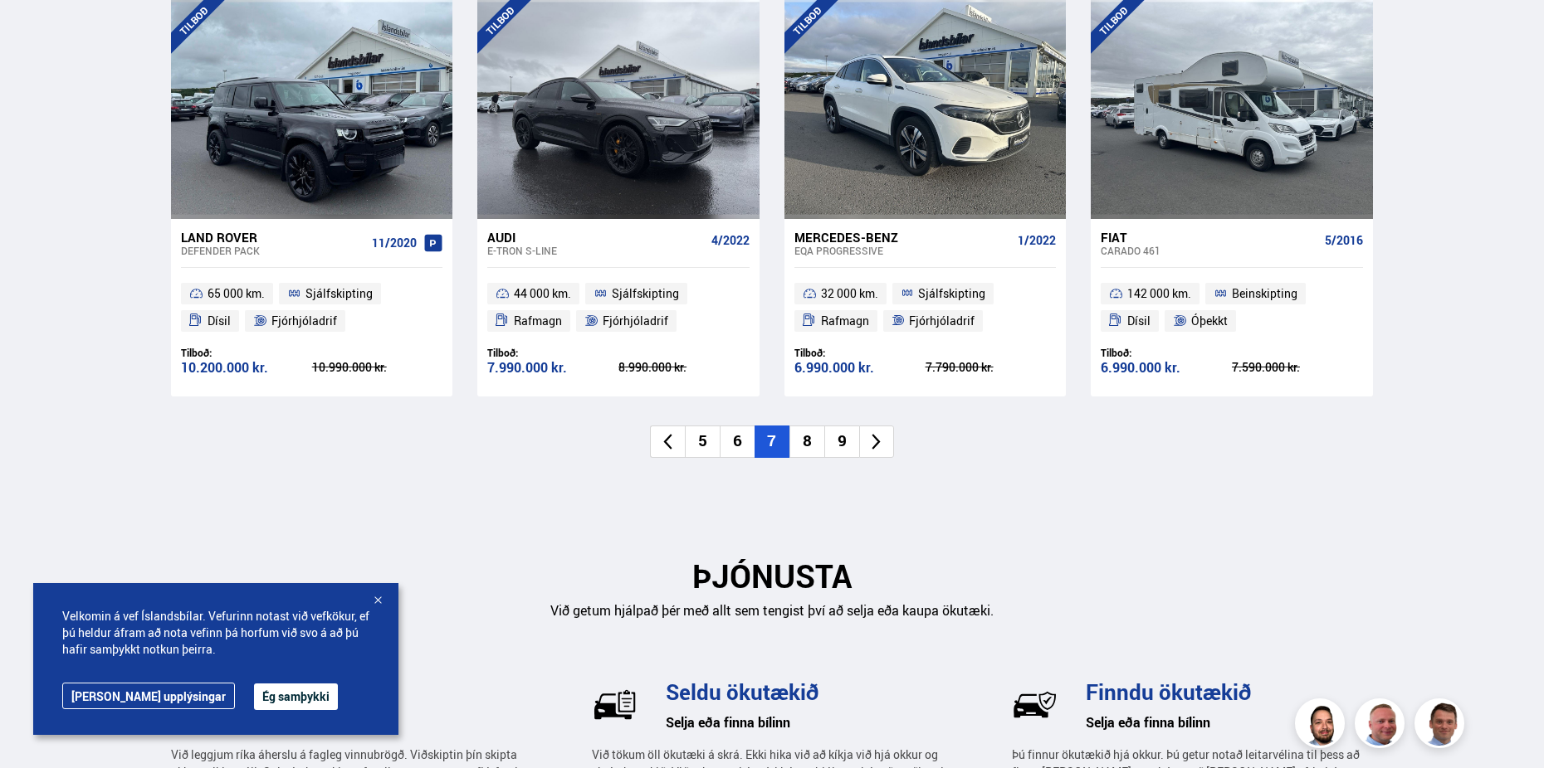
click at [883, 443] on icon at bounding box center [875, 441] width 19 height 19
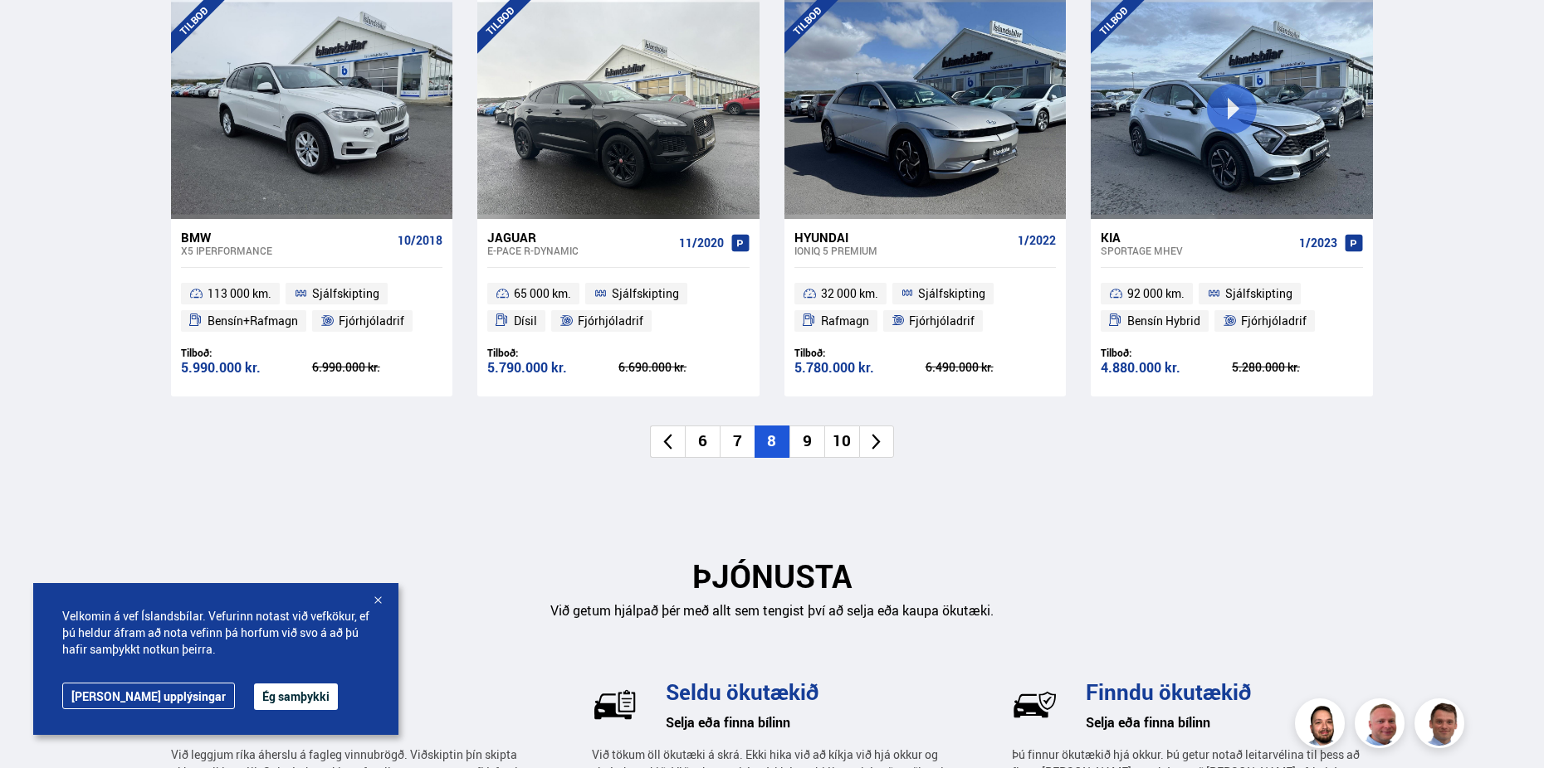
click at [876, 446] on icon at bounding box center [876, 442] width 8 height 16
